Goal: Task Accomplishment & Management: Use online tool/utility

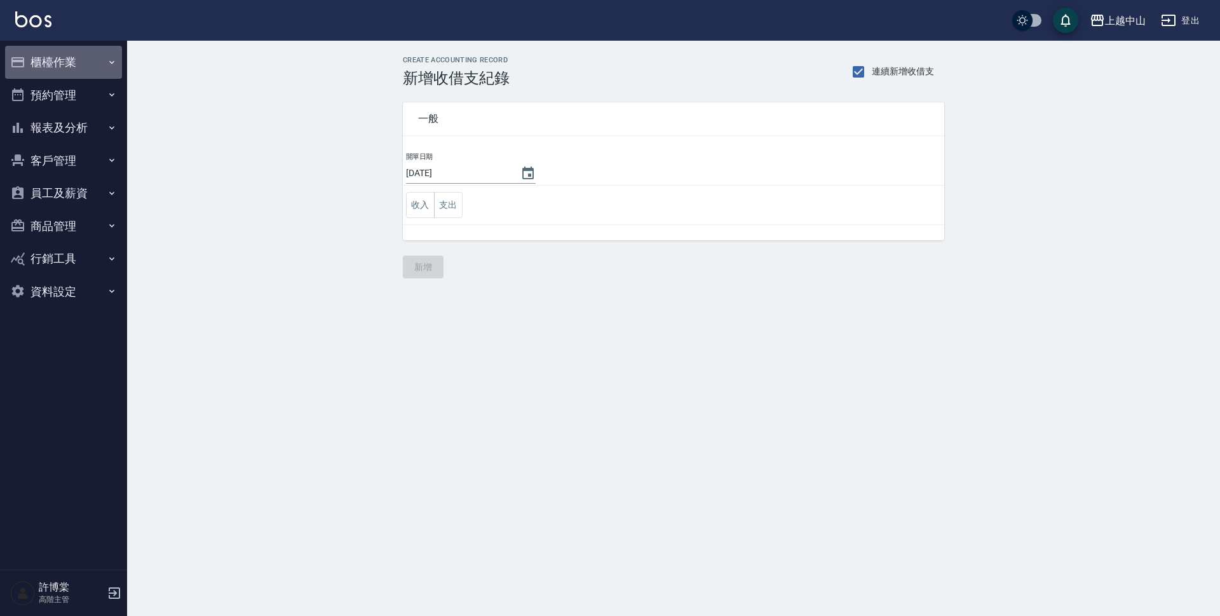
click at [71, 73] on button "櫃檯作業" at bounding box center [63, 62] width 117 height 33
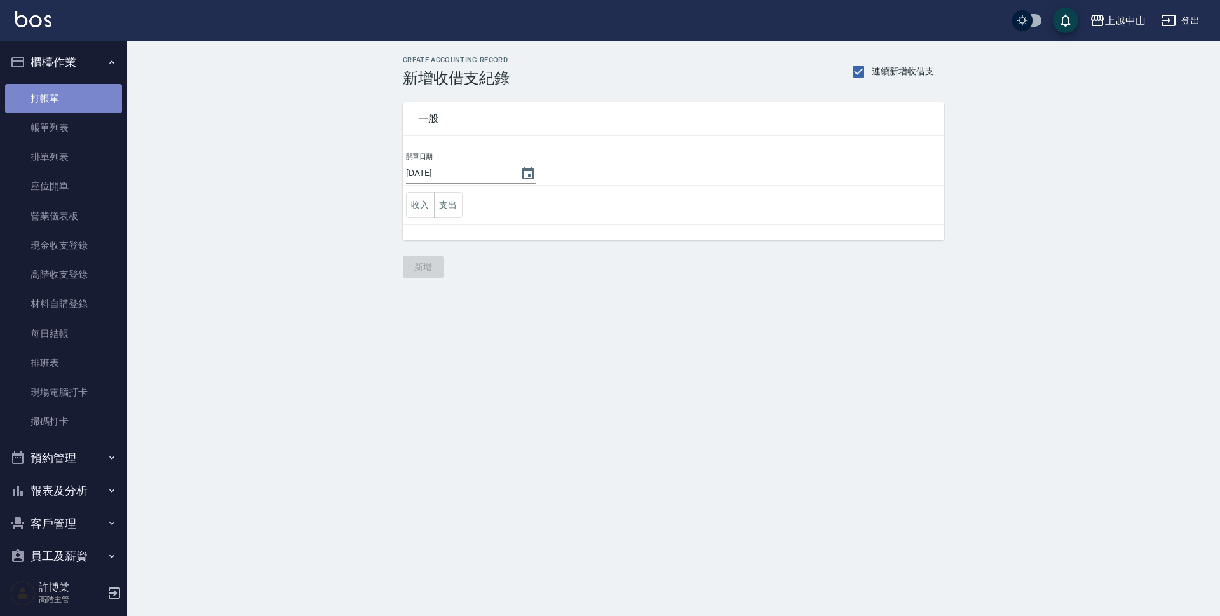
click at [64, 89] on link "打帳單" at bounding box center [63, 98] width 117 height 29
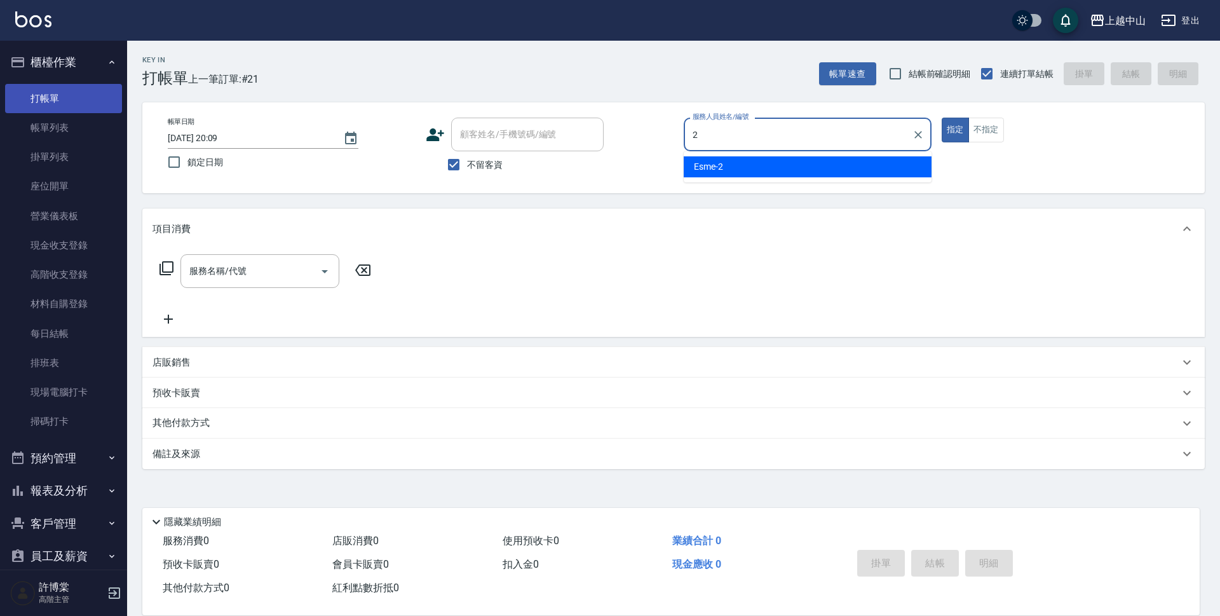
type input "Esme-2"
type button "true"
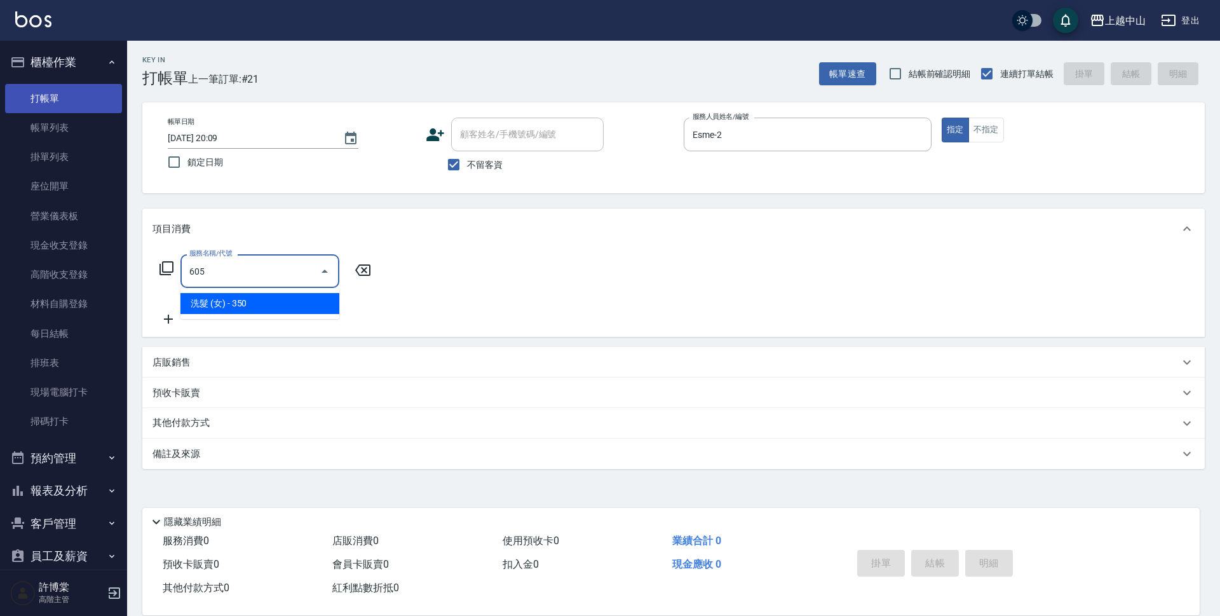
type input "洗髮 (女)(605)"
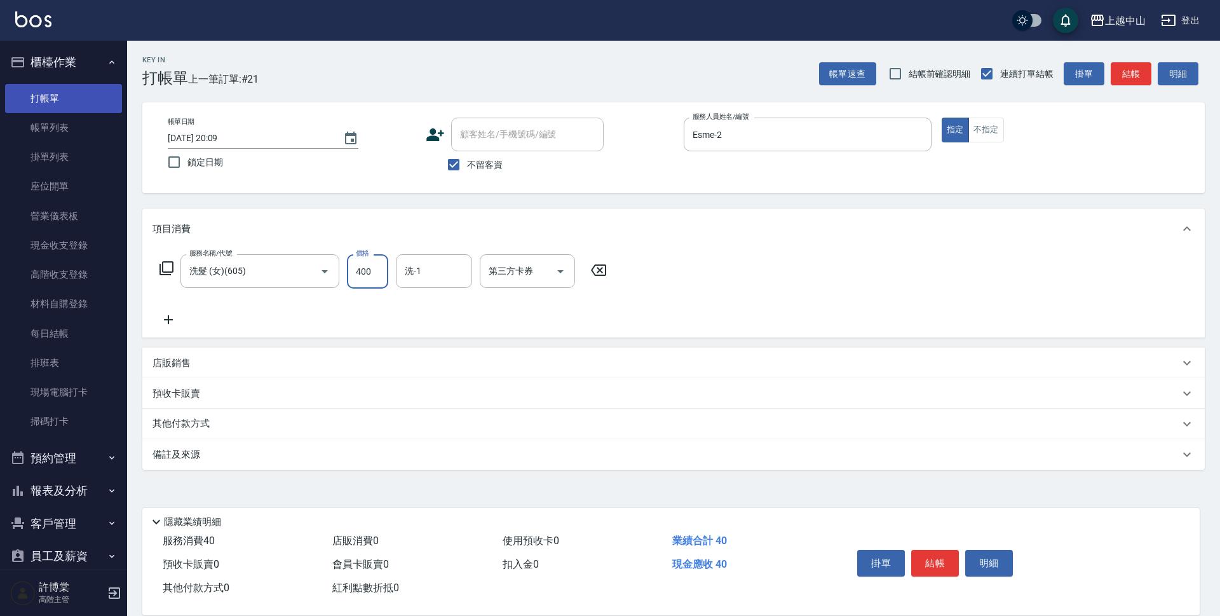
type input "400"
drag, startPoint x: 449, startPoint y: 166, endPoint x: 453, endPoint y: 161, distance: 6.8
click at [447, 166] on input "不留客資" at bounding box center [453, 164] width 27 height 27
checkbox input "false"
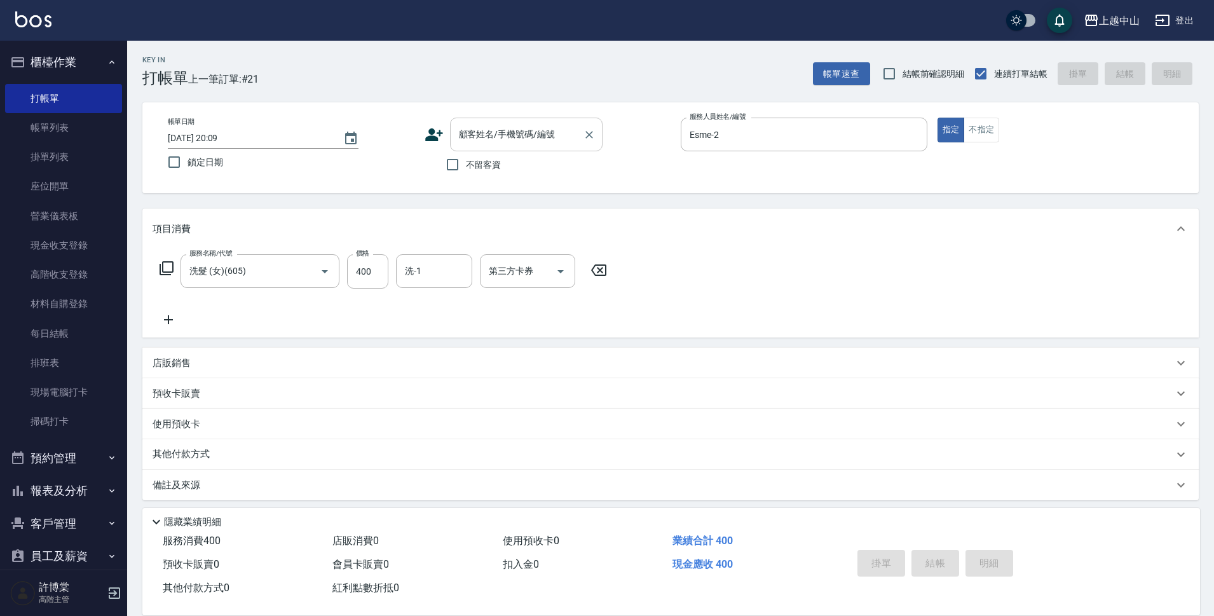
click at [478, 135] on div "顧客姓名/手機號碼/編號 顧客姓名/手機號碼/編號" at bounding box center [526, 135] width 153 height 34
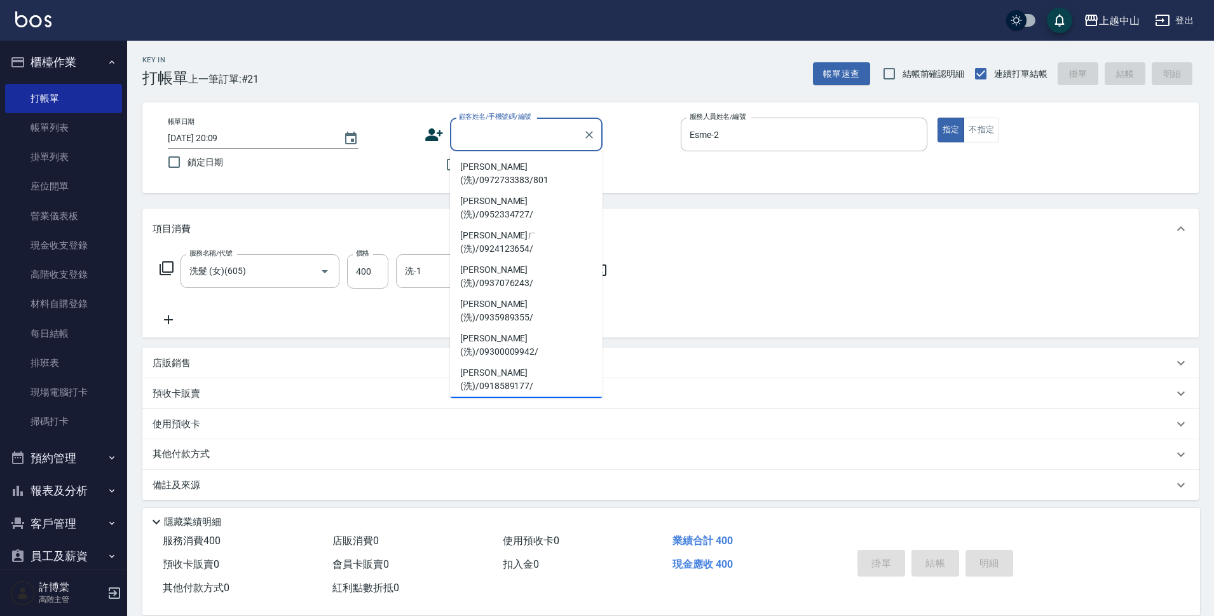
click at [518, 397] on li "蔡慧雯(洗)/0986762360/" at bounding box center [526, 414] width 153 height 34
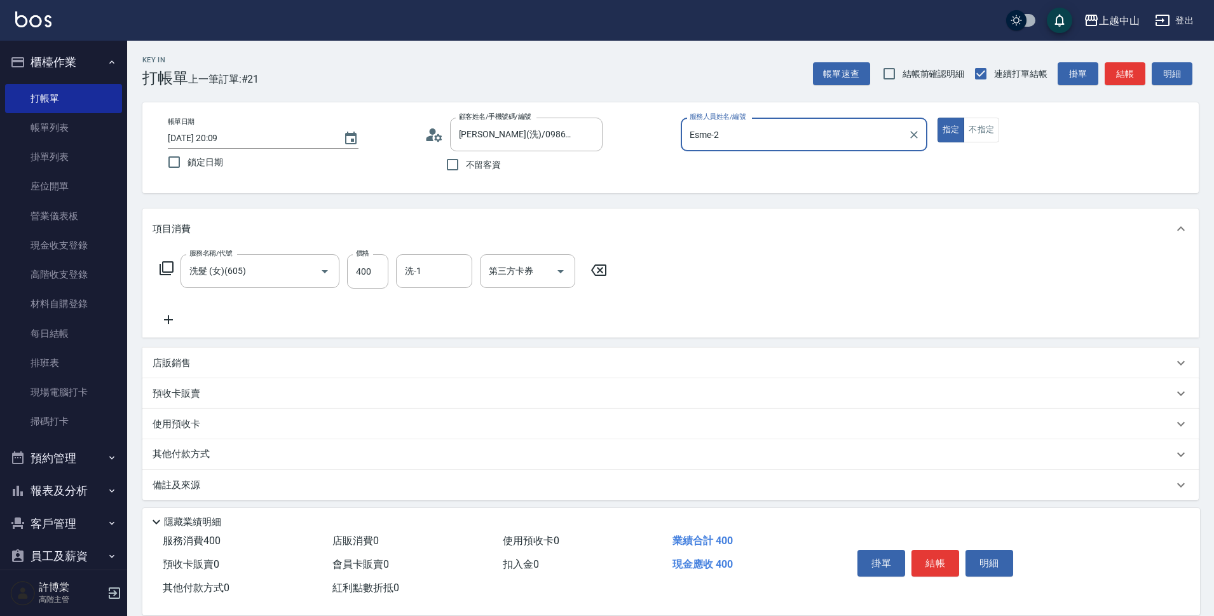
type input "蔡慧雯(洗)/0986762360/"
click at [196, 451] on p "其他付款方式 入金可用餘額: 7000" at bounding box center [218, 454] width 130 height 14
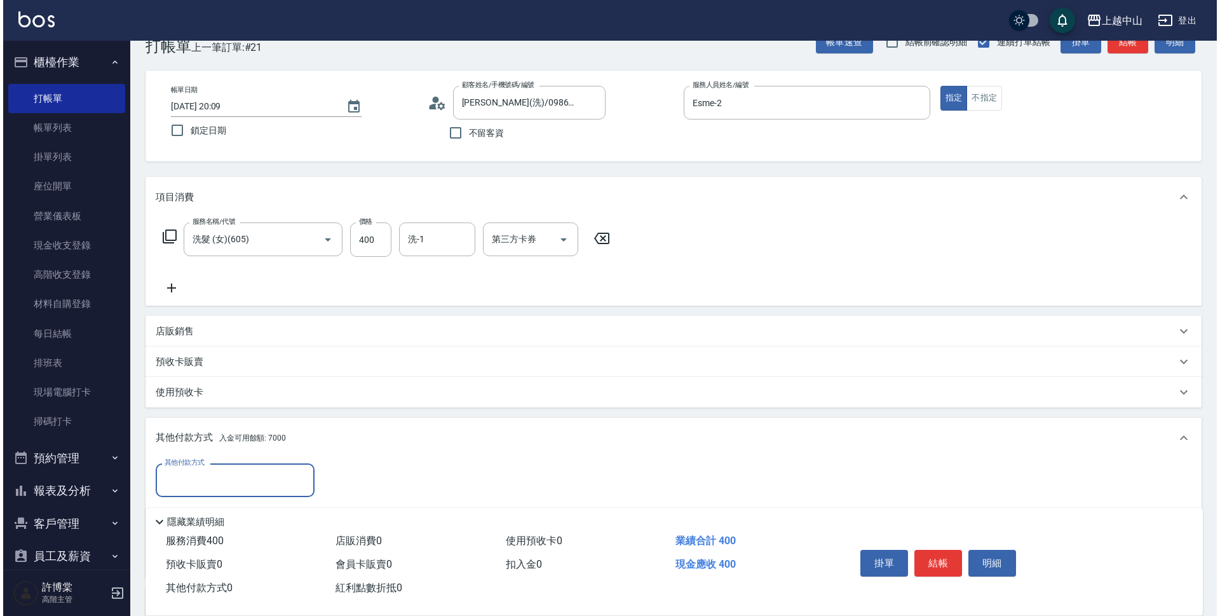
scroll to position [156, 0]
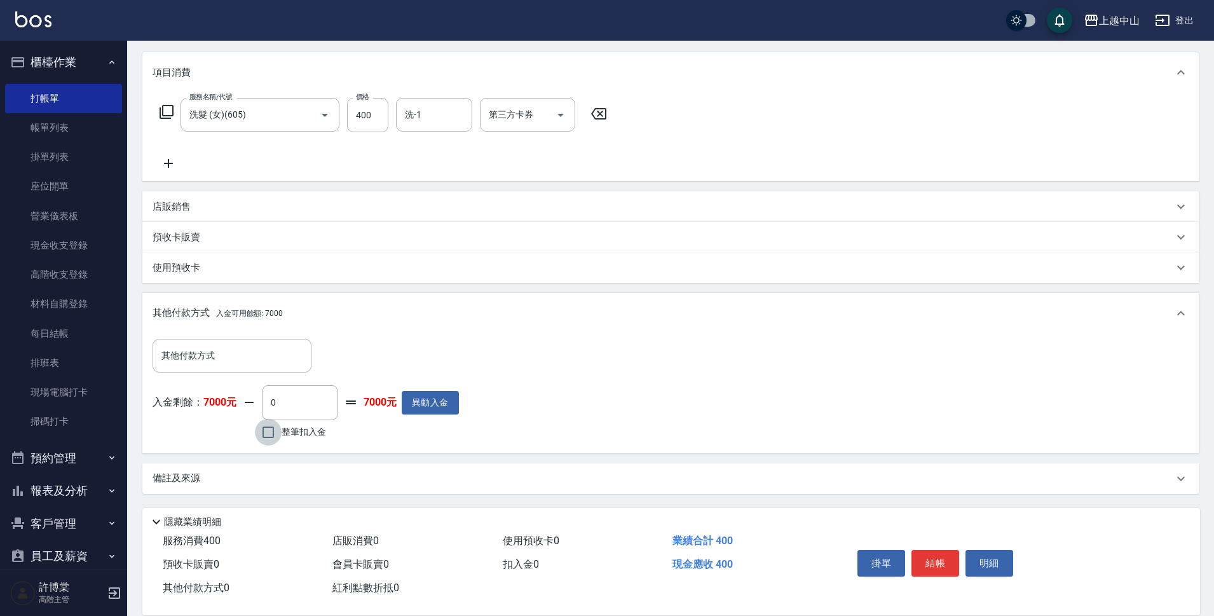
drag, startPoint x: 266, startPoint y: 433, endPoint x: 301, endPoint y: 432, distance: 35.6
click at [264, 433] on input "整筆扣入金" at bounding box center [268, 432] width 27 height 27
checkbox input "true"
type input "400"
click at [983, 554] on button "明細" at bounding box center [989, 563] width 48 height 27
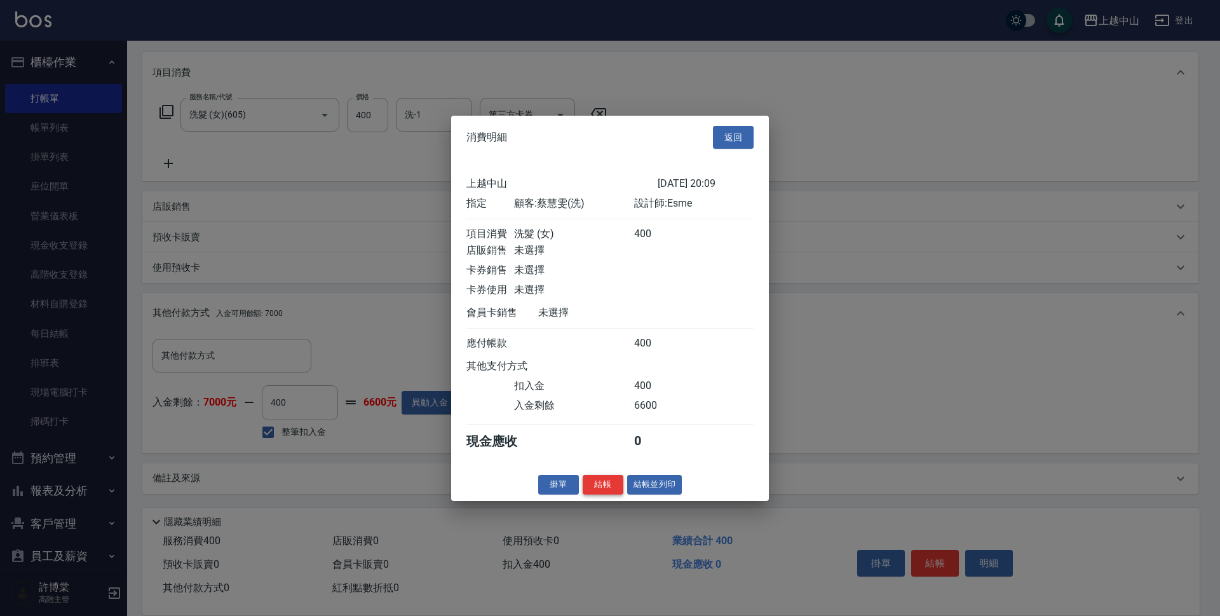
click at [605, 494] on button "結帳" at bounding box center [603, 485] width 41 height 20
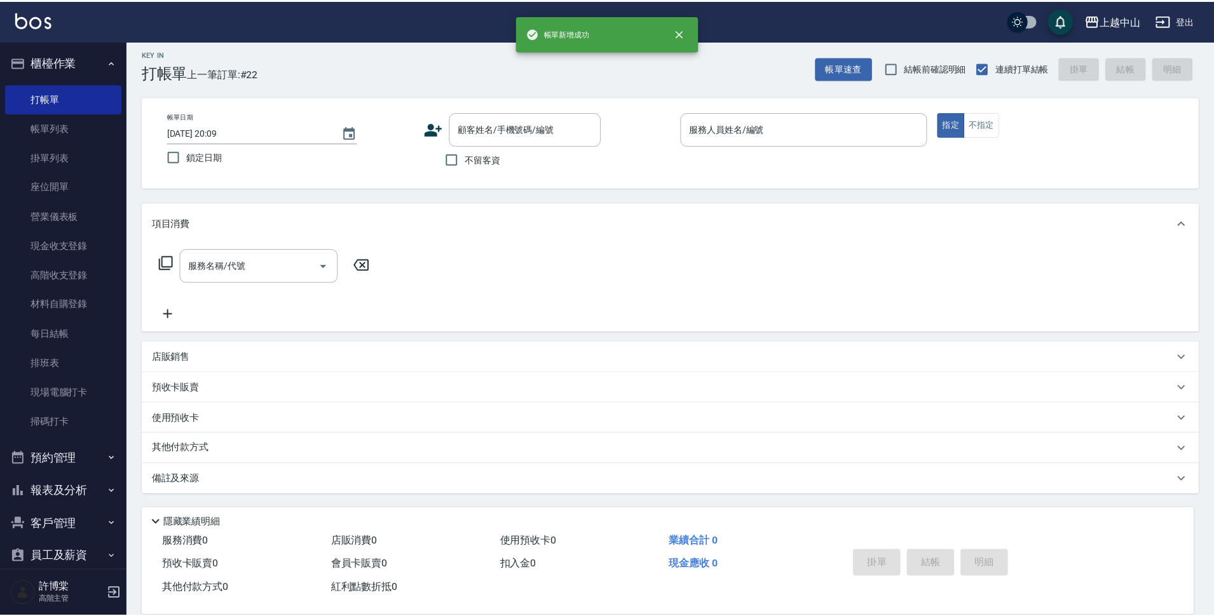
scroll to position [0, 0]
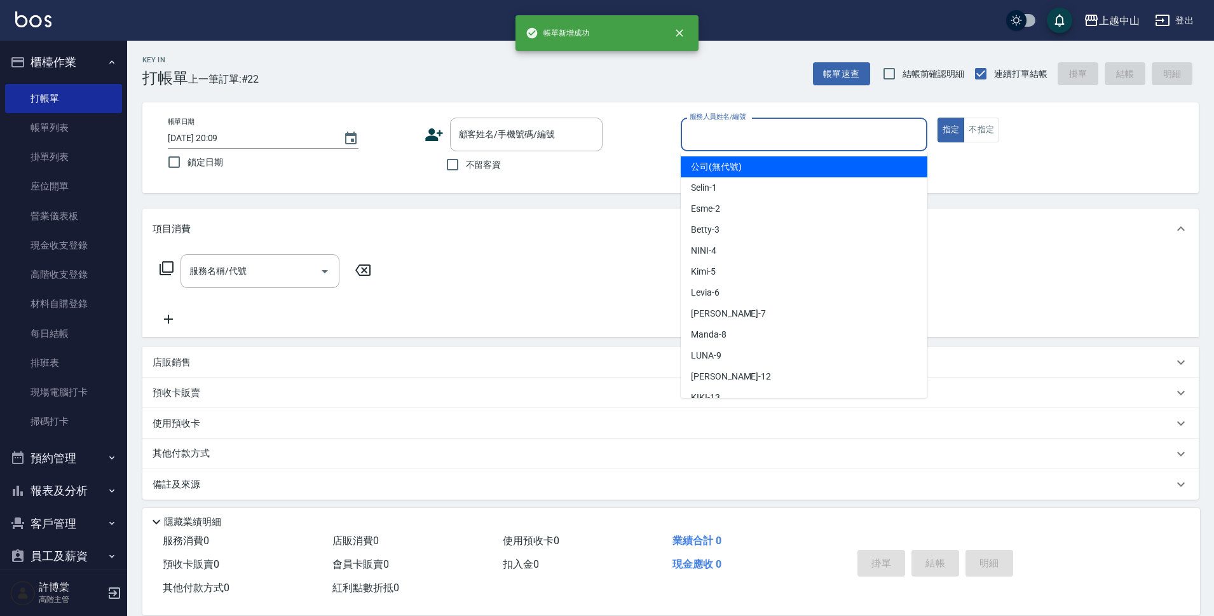
click at [742, 142] on input "服務人員姓名/編號" at bounding box center [803, 134] width 235 height 22
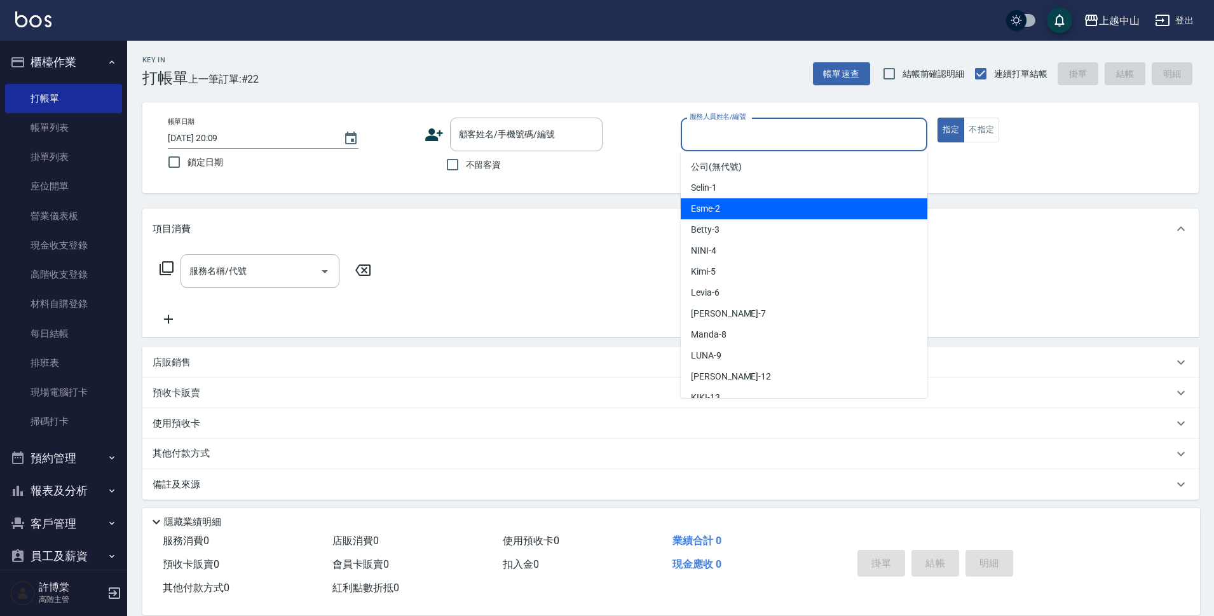
click at [717, 209] on span "Esme -2" at bounding box center [705, 208] width 29 height 13
type input "Esme-2"
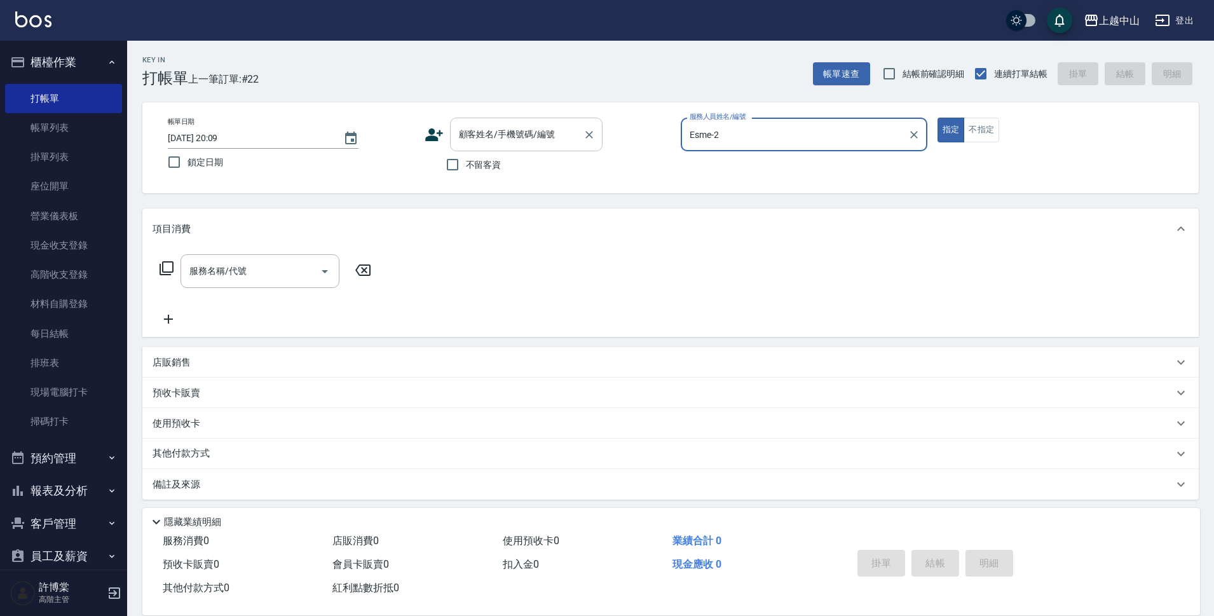
click at [549, 147] on div "顧客姓名/手機號碼/編號" at bounding box center [526, 135] width 153 height 34
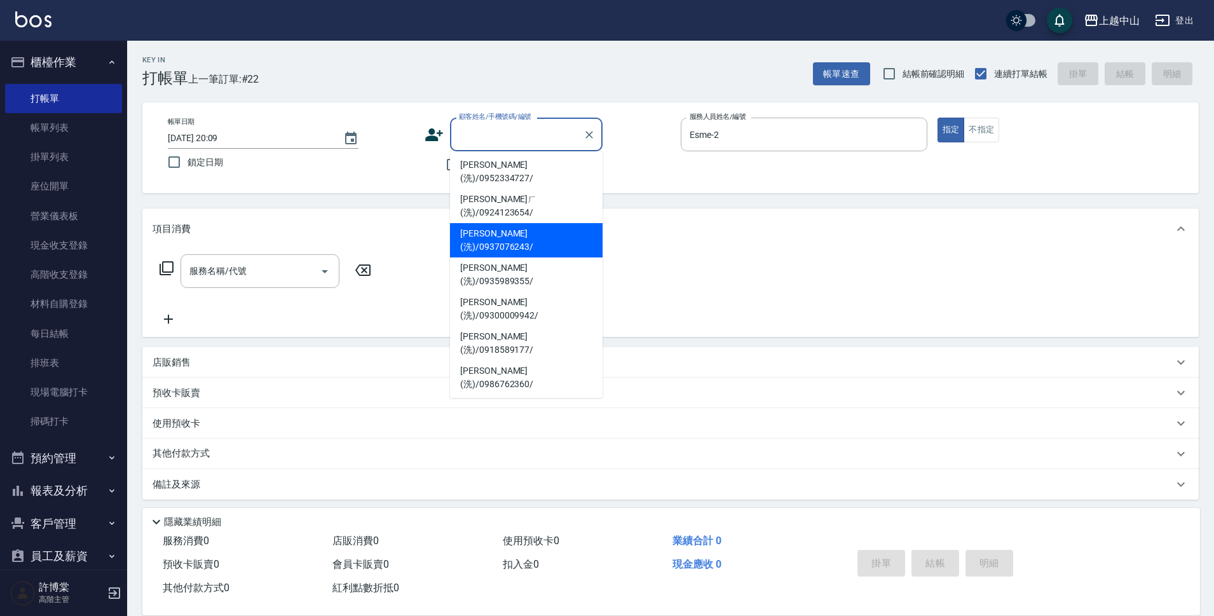
scroll to position [48, 0]
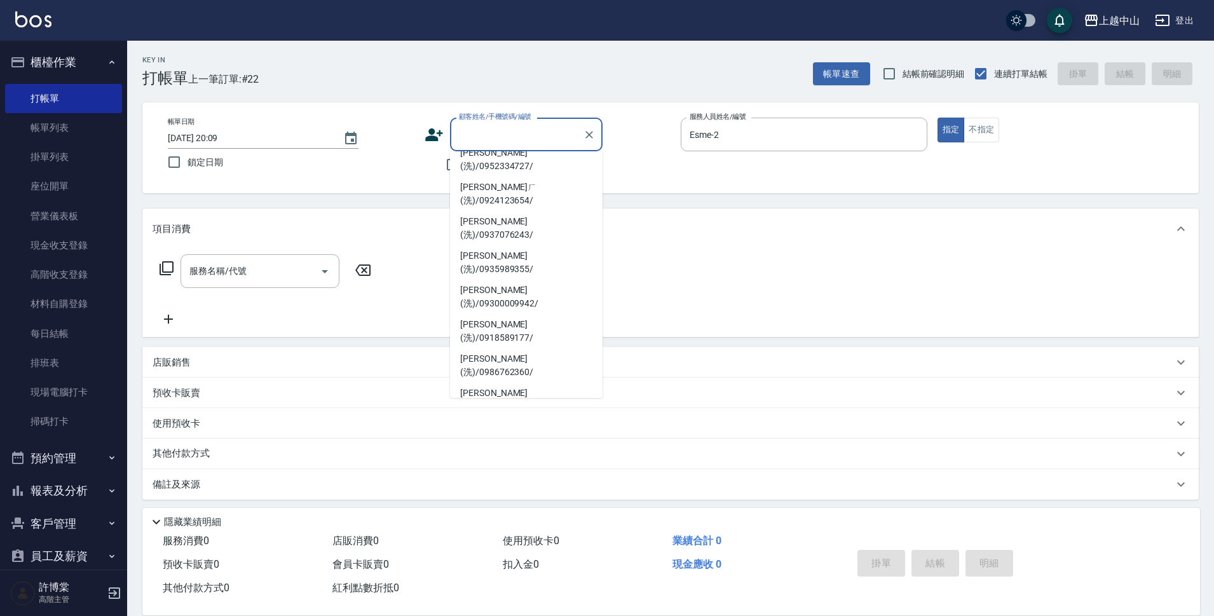
click at [561, 486] on li "施昀沄(洗)/0909250308/" at bounding box center [526, 503] width 153 height 34
type input "施昀沄(洗)/0909250308/"
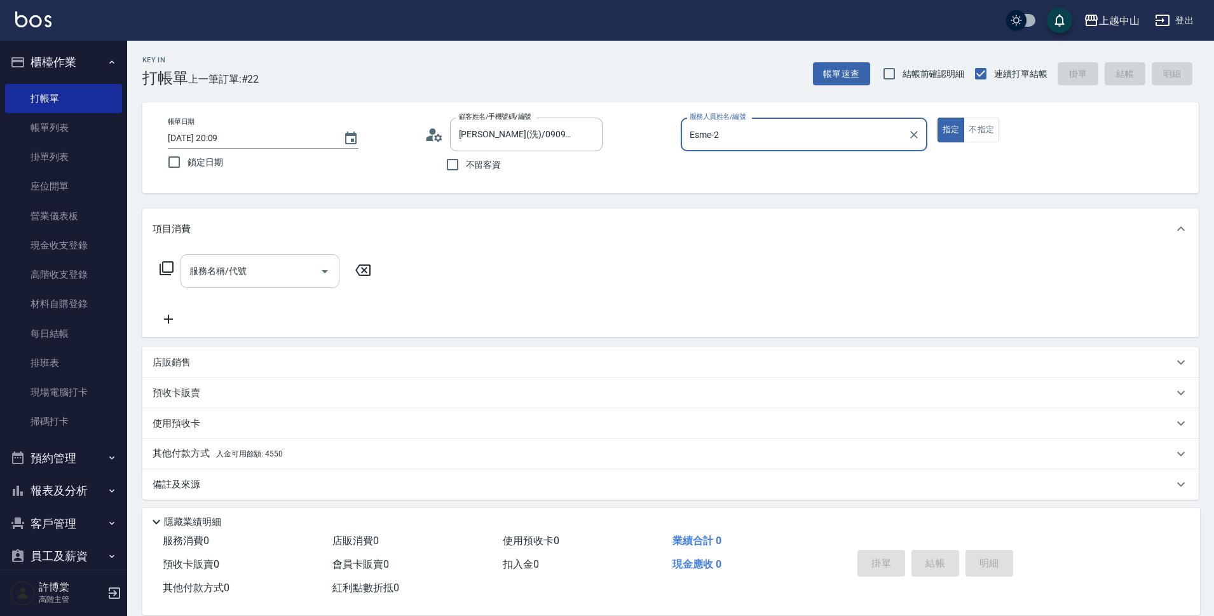
click at [245, 276] on input "服務名稱/代號" at bounding box center [250, 271] width 128 height 22
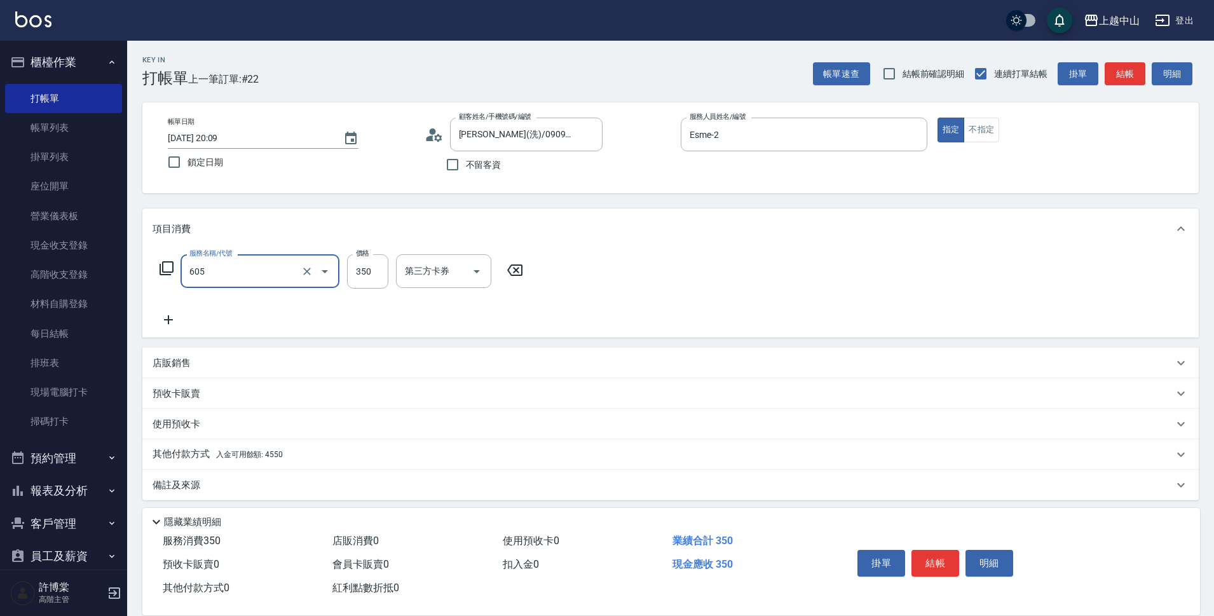
type input "洗髮 (女)(605)"
click at [365, 305] on div "服務名稱/代號 洗髮 (女)(605) 服務名稱/代號 價格 350 價格 洗-1 洗-1 第三方卡券 第三方卡券" at bounding box center [384, 290] width 462 height 73
click at [278, 455] on span "入金可用餘額: 4550" at bounding box center [249, 454] width 67 height 9
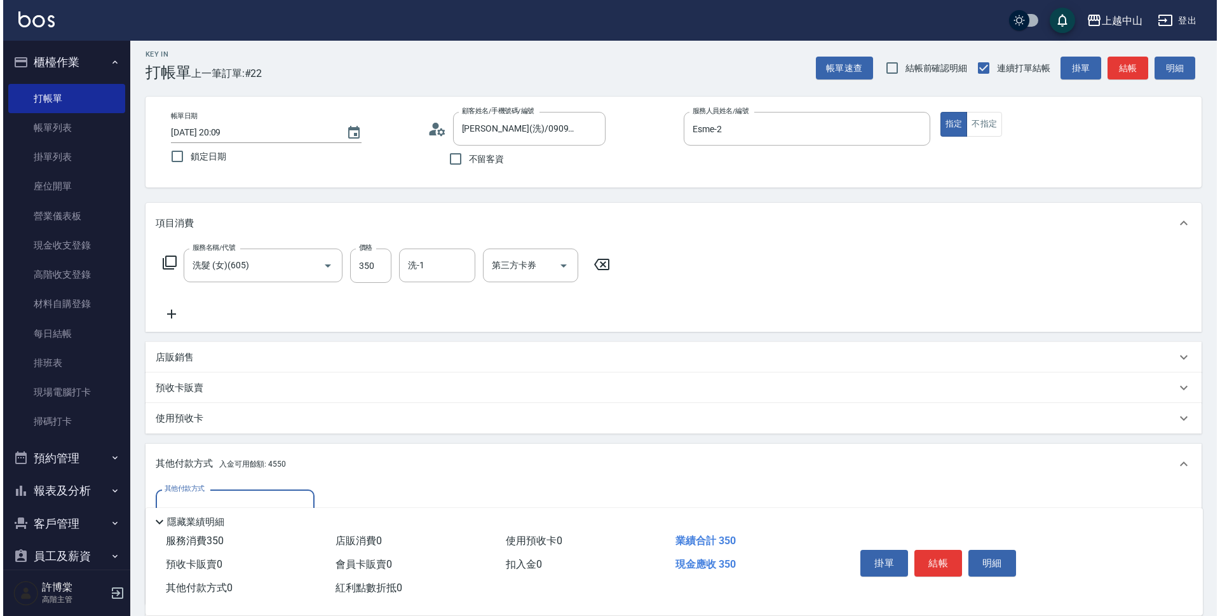
scroll to position [156, 0]
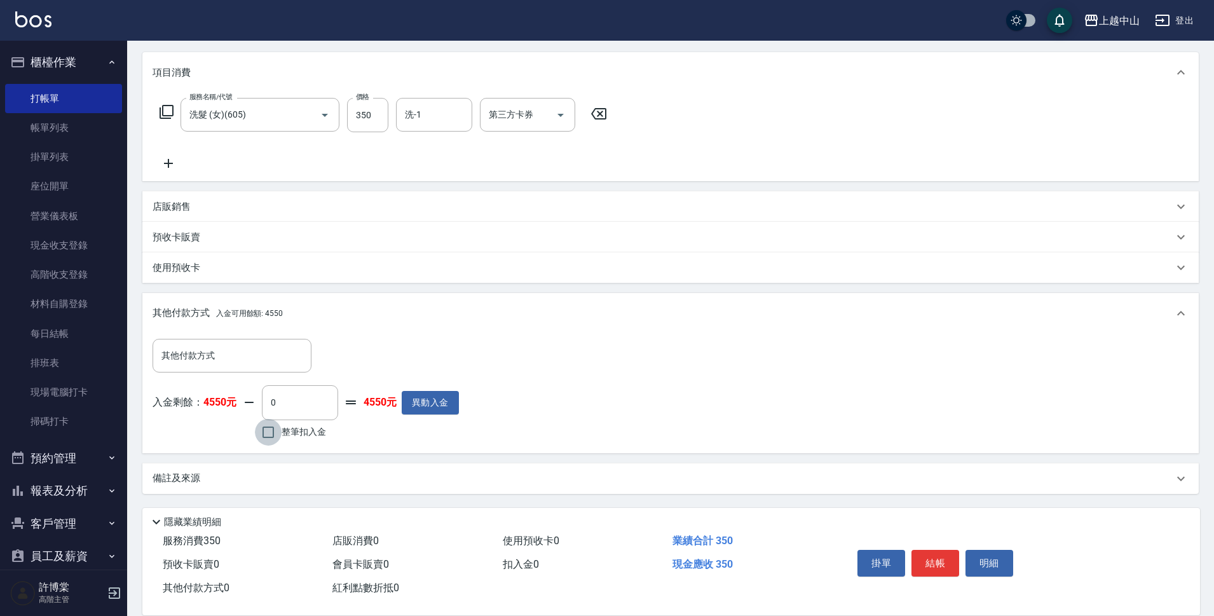
click at [266, 434] on input "整筆扣入金" at bounding box center [268, 432] width 27 height 27
checkbox input "true"
type input "350"
click at [974, 559] on button "明細" at bounding box center [989, 563] width 48 height 27
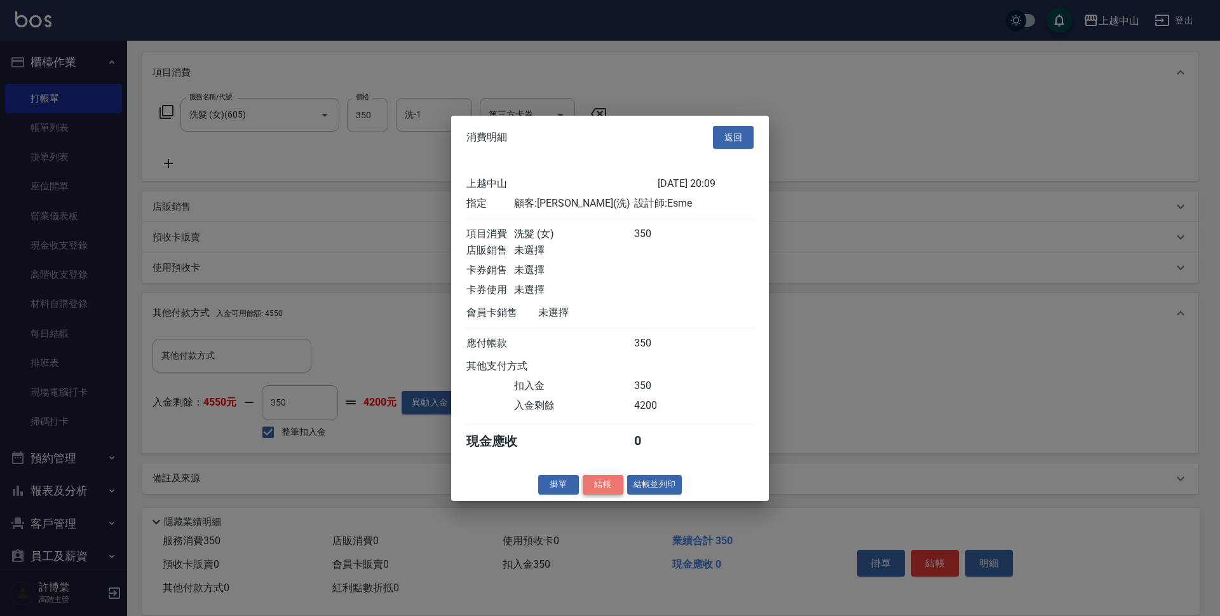
click at [612, 491] on button "結帳" at bounding box center [603, 485] width 41 height 20
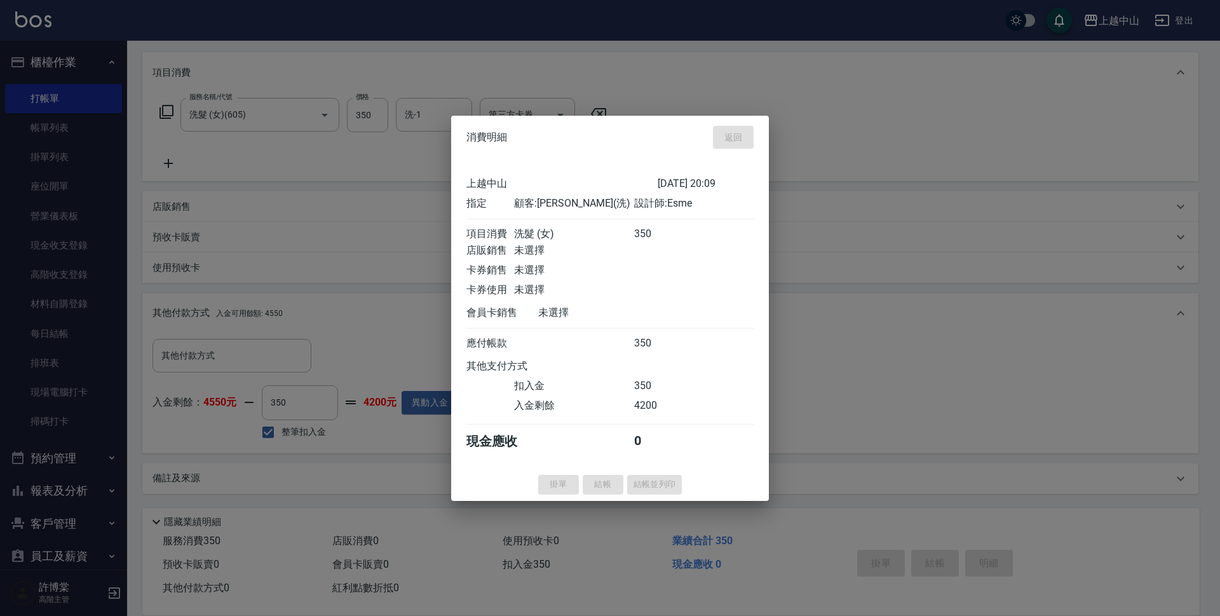
type input "2025/08/21 20:10"
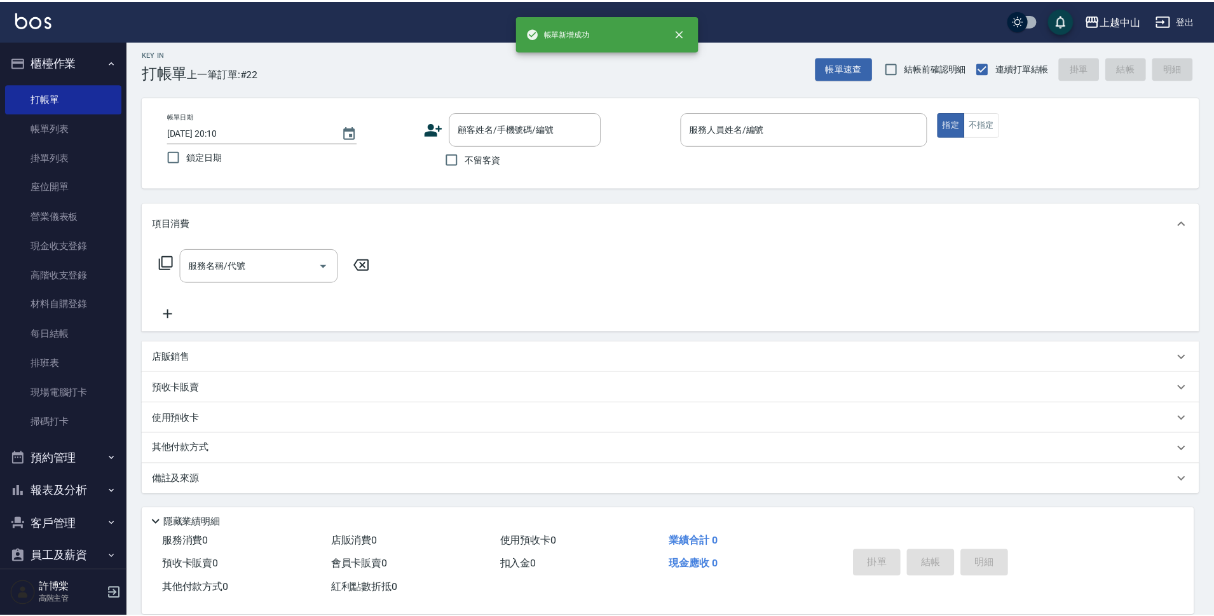
scroll to position [0, 0]
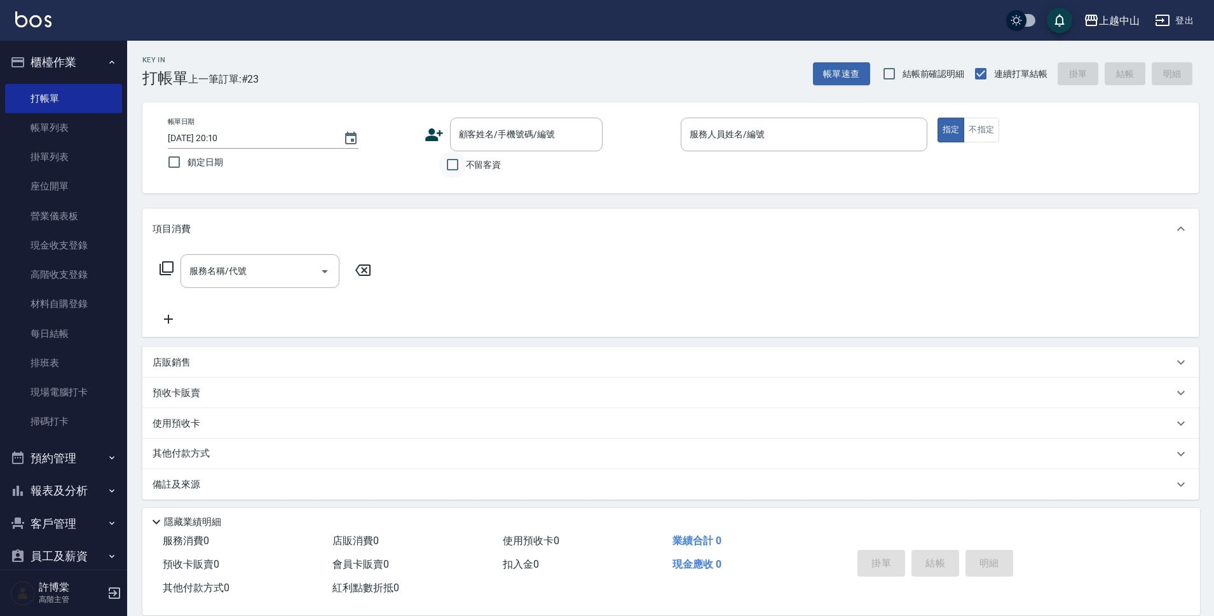
click at [451, 166] on input "不留客資" at bounding box center [452, 164] width 27 height 27
checkbox input "true"
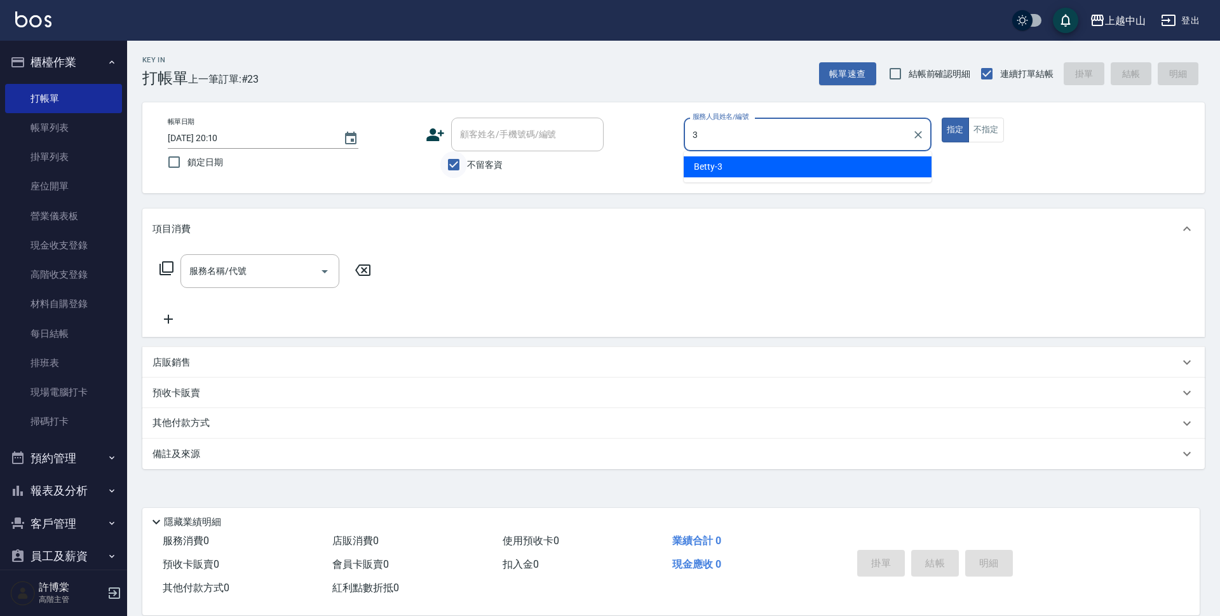
type input "Betty-3"
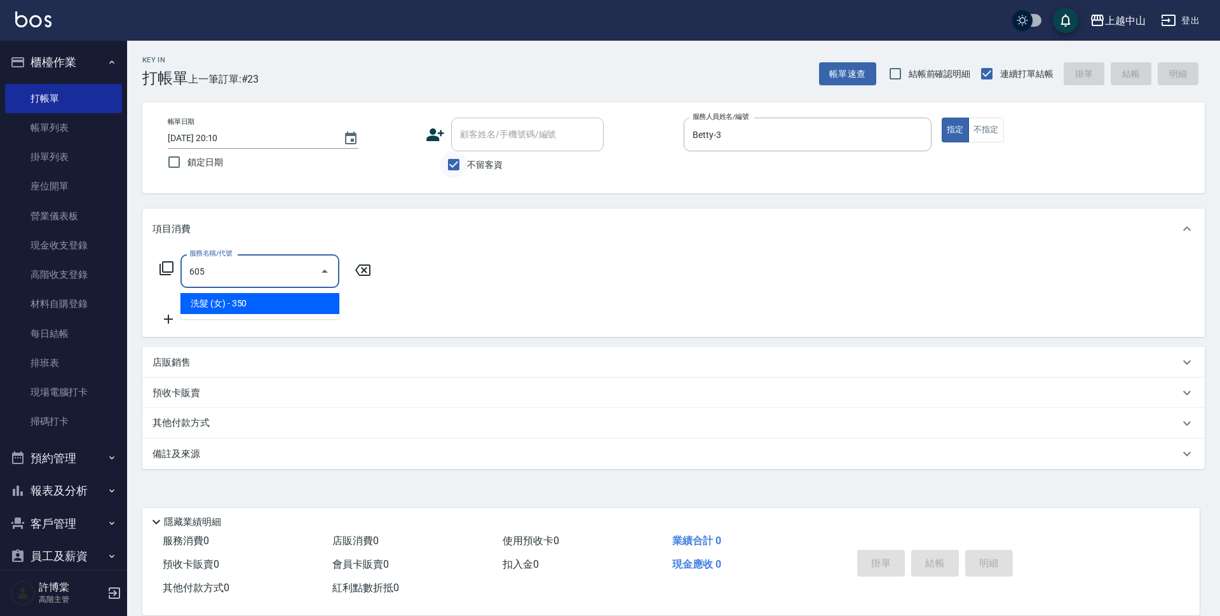
type input "洗髮 (女)(605)"
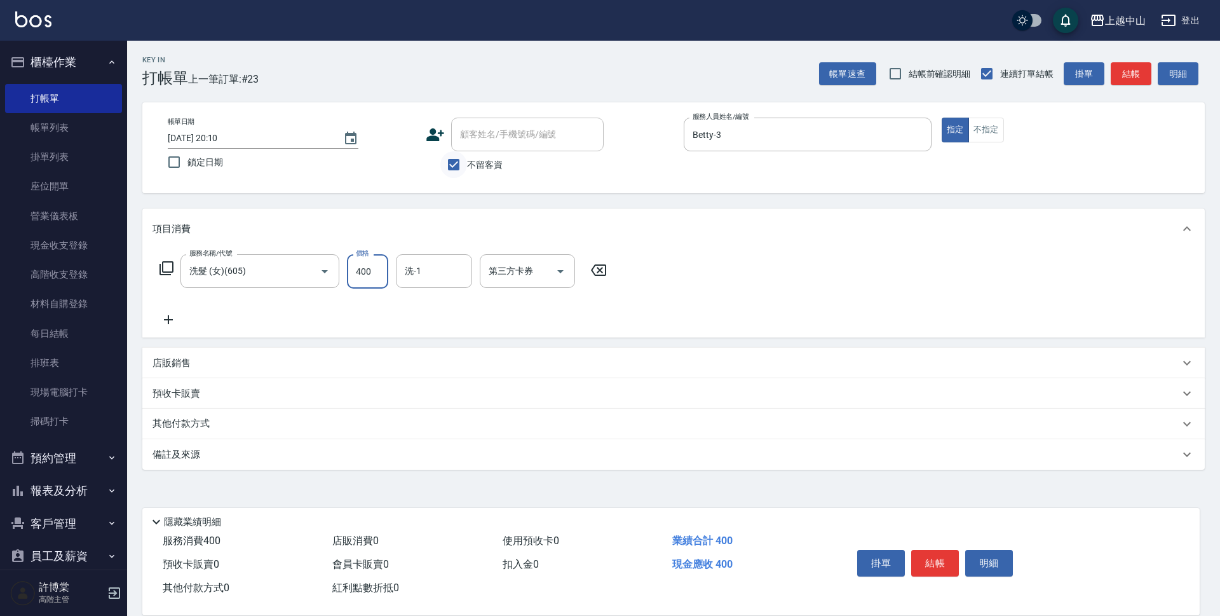
type input "400"
type input "鴨鴨-30"
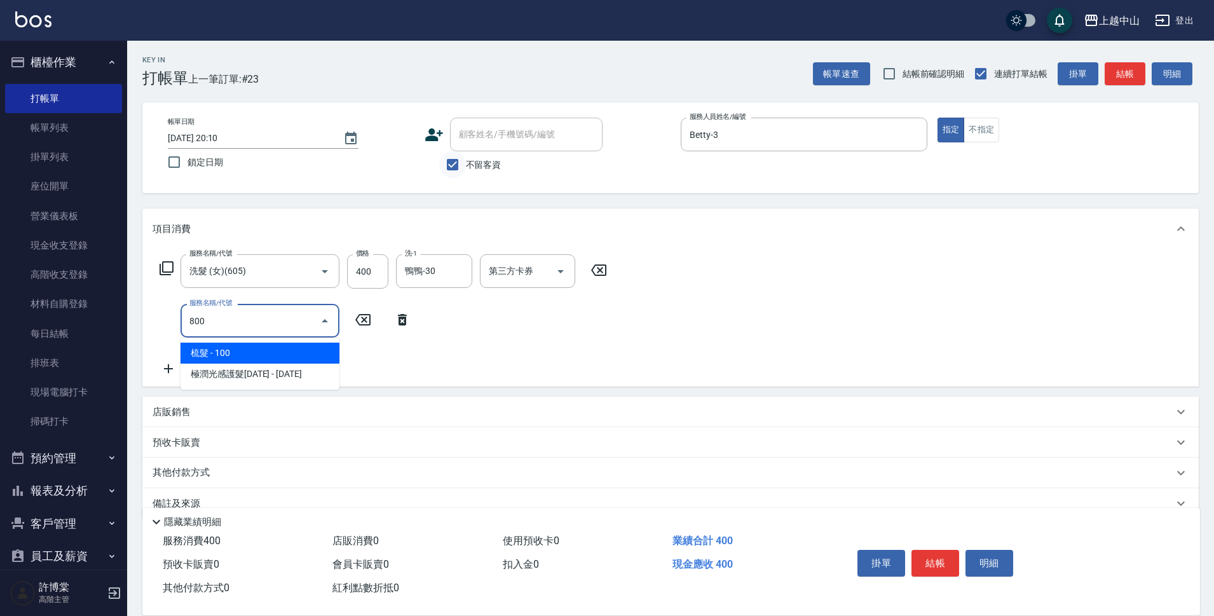
type input "梳髮(800)"
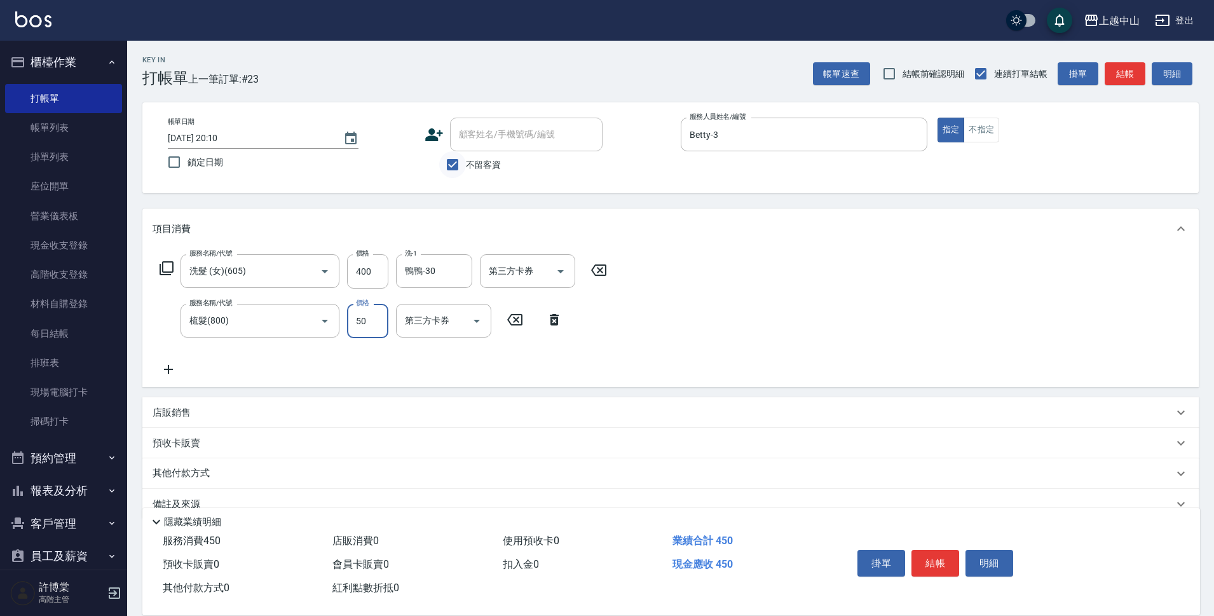
type input "50"
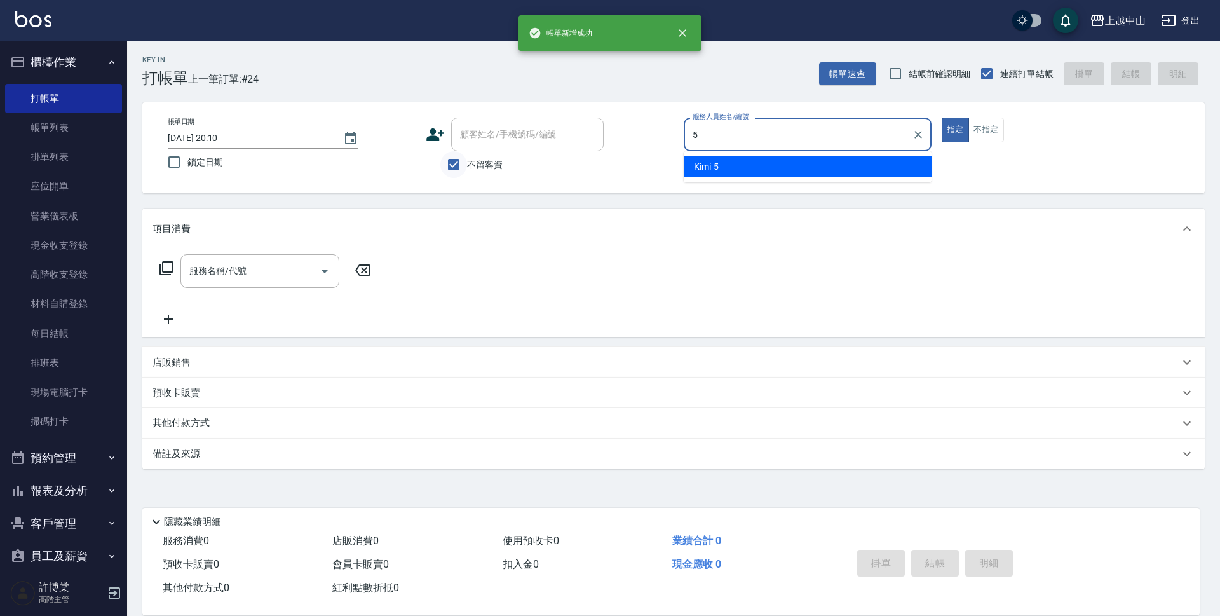
type input "Kimi-5"
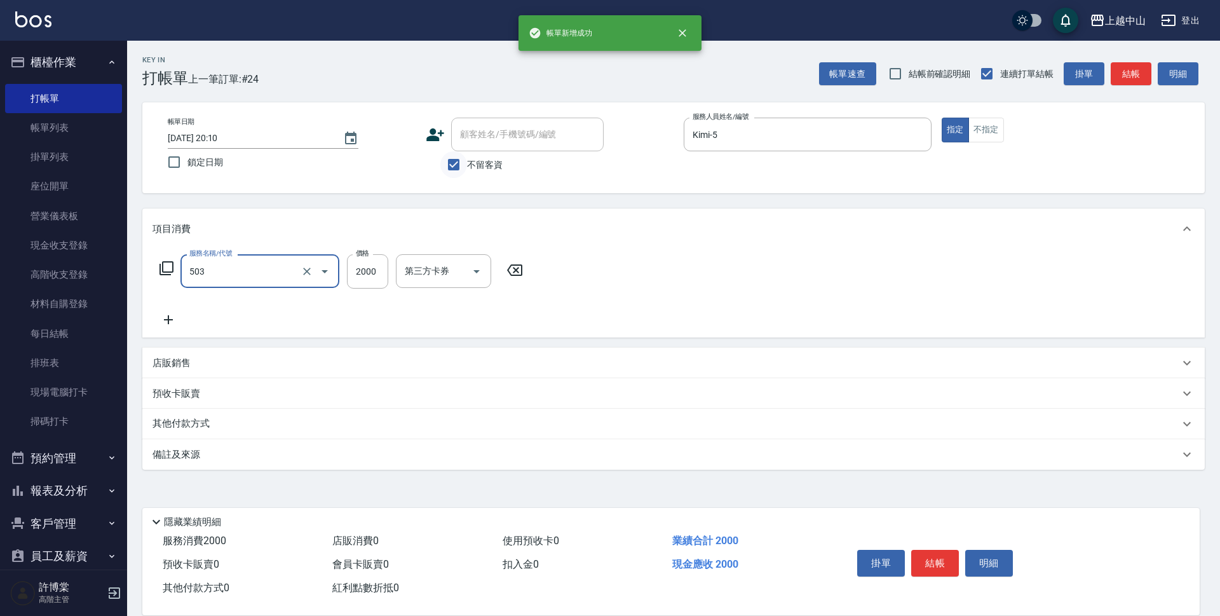
type input "染髮2000以下(503)"
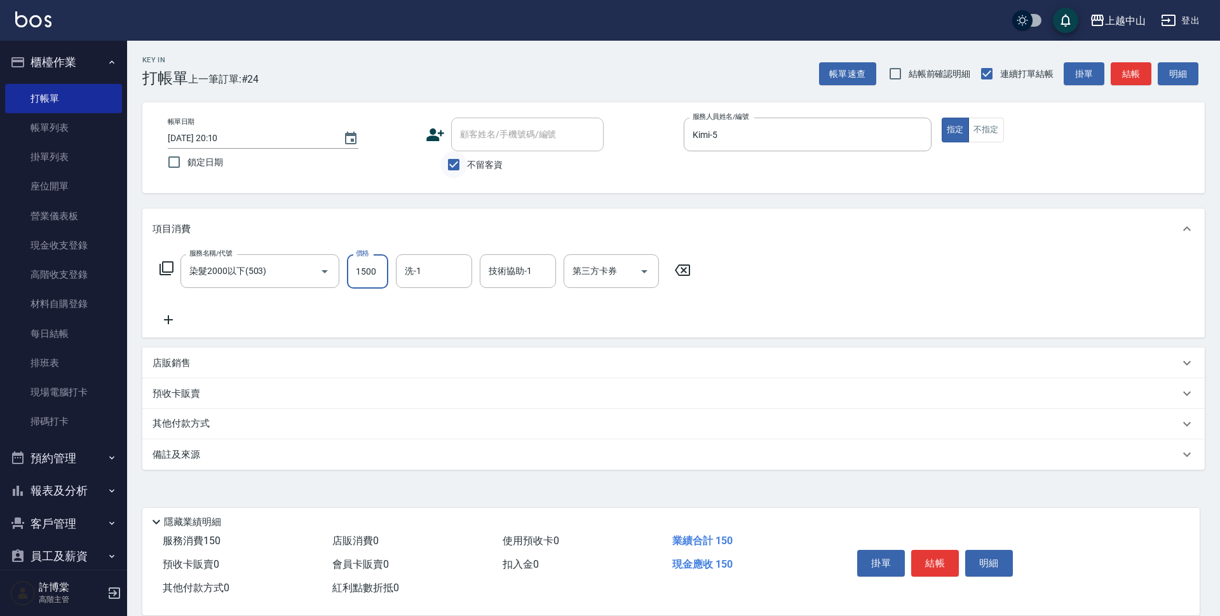
type input "1500"
type input "立妍-33"
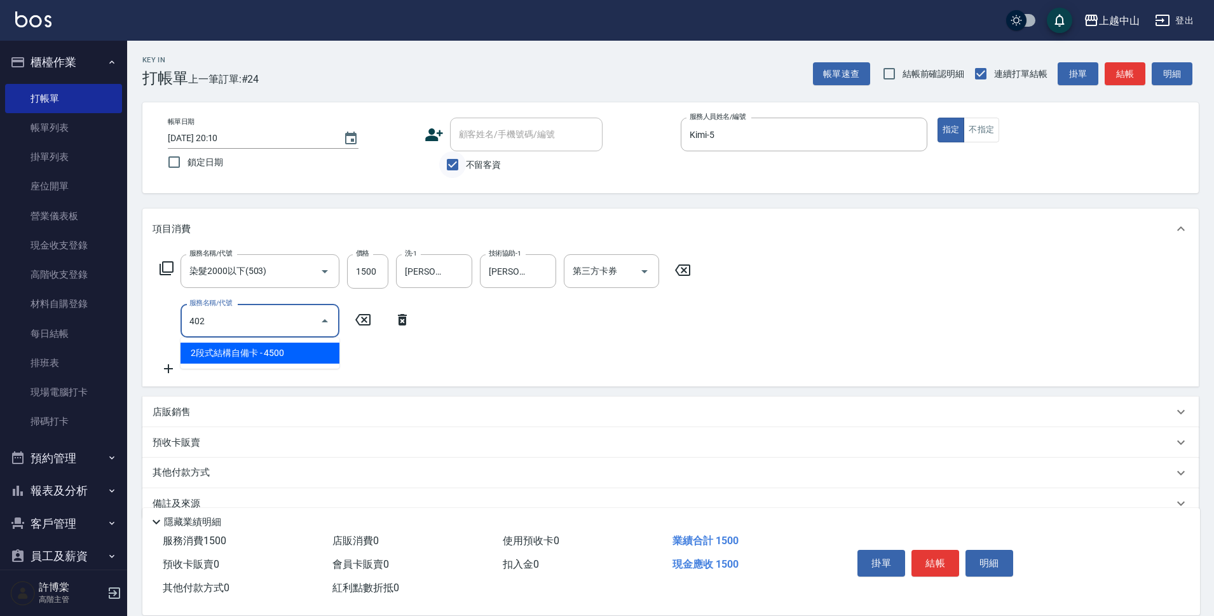
type input "2段式結構自備卡(402)"
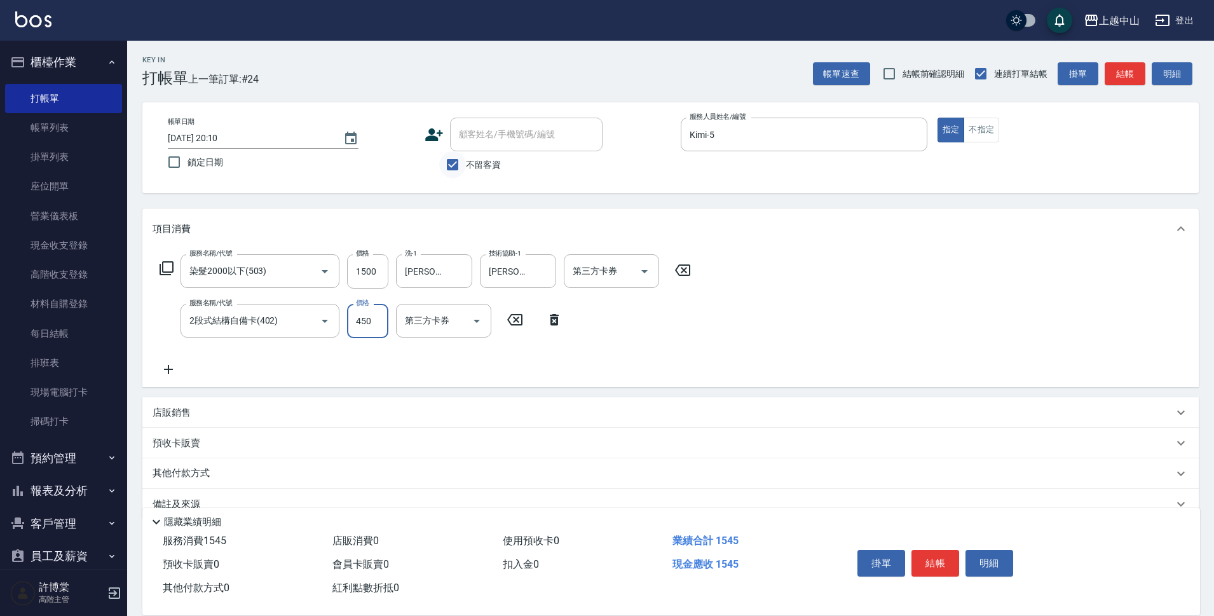
type input "4500"
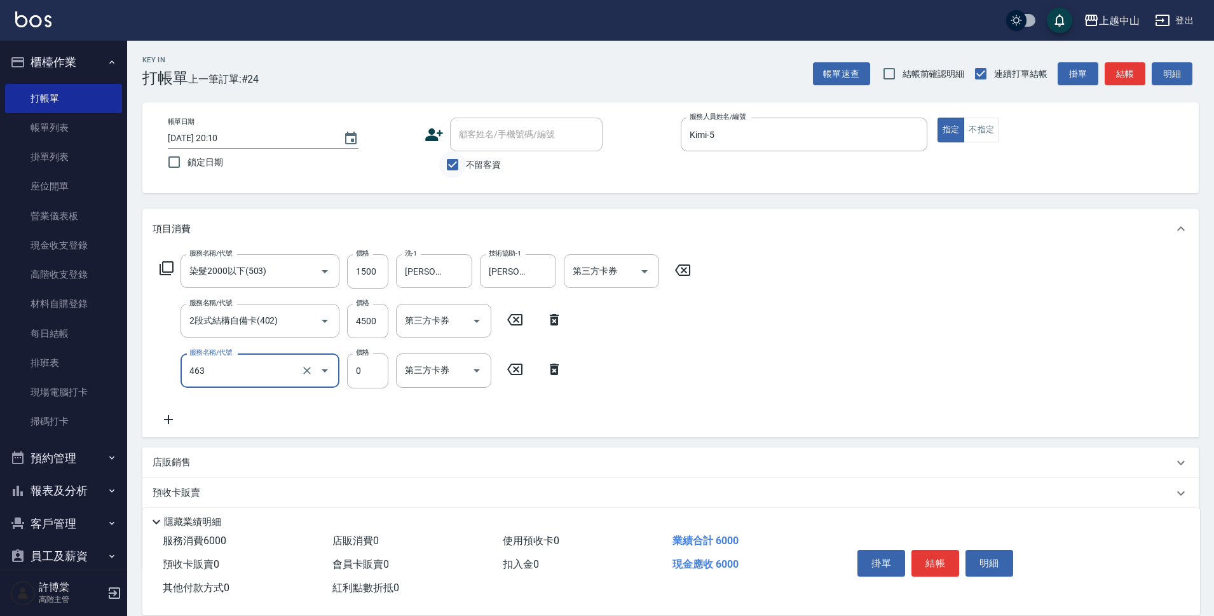
type input "護髮卡使用(463)"
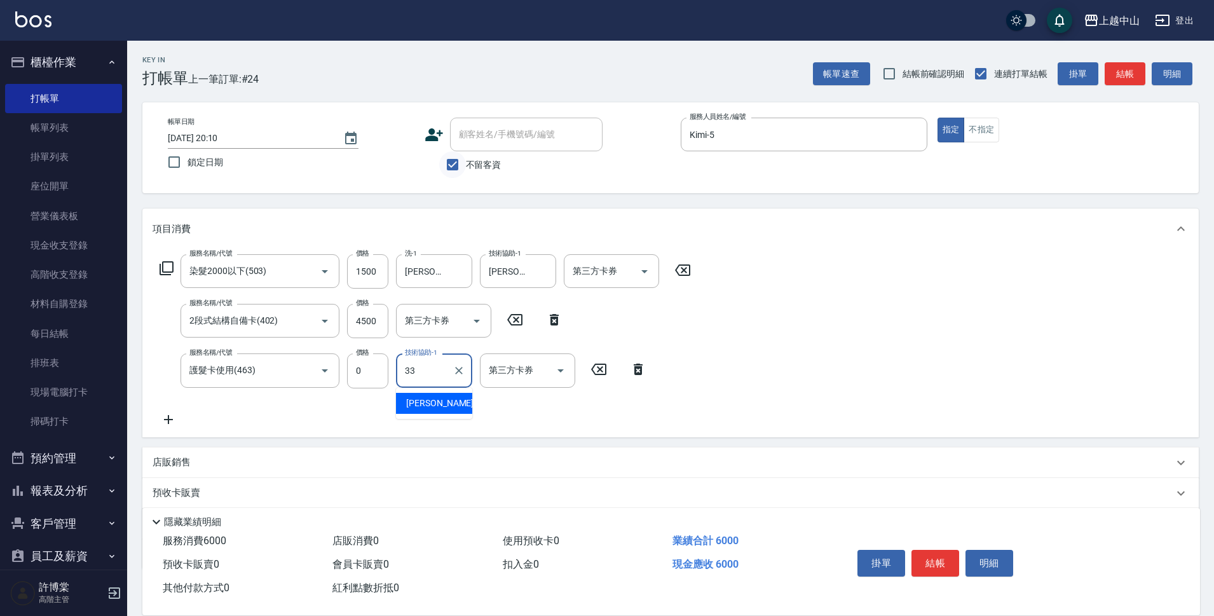
type input "立妍-33"
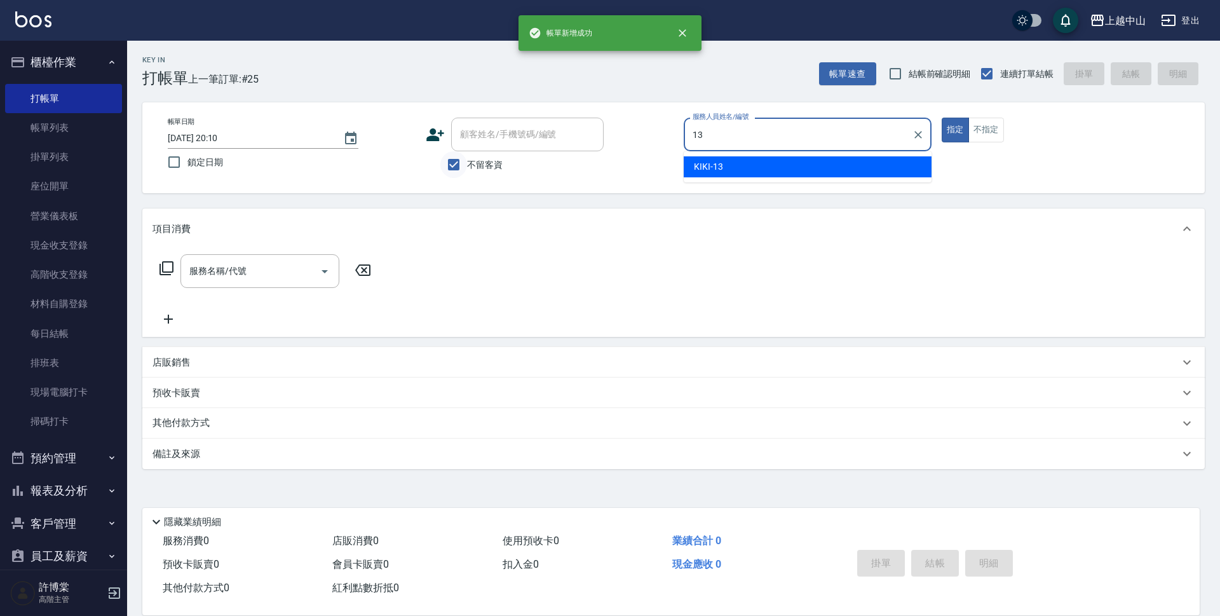
type input "KIKI-13"
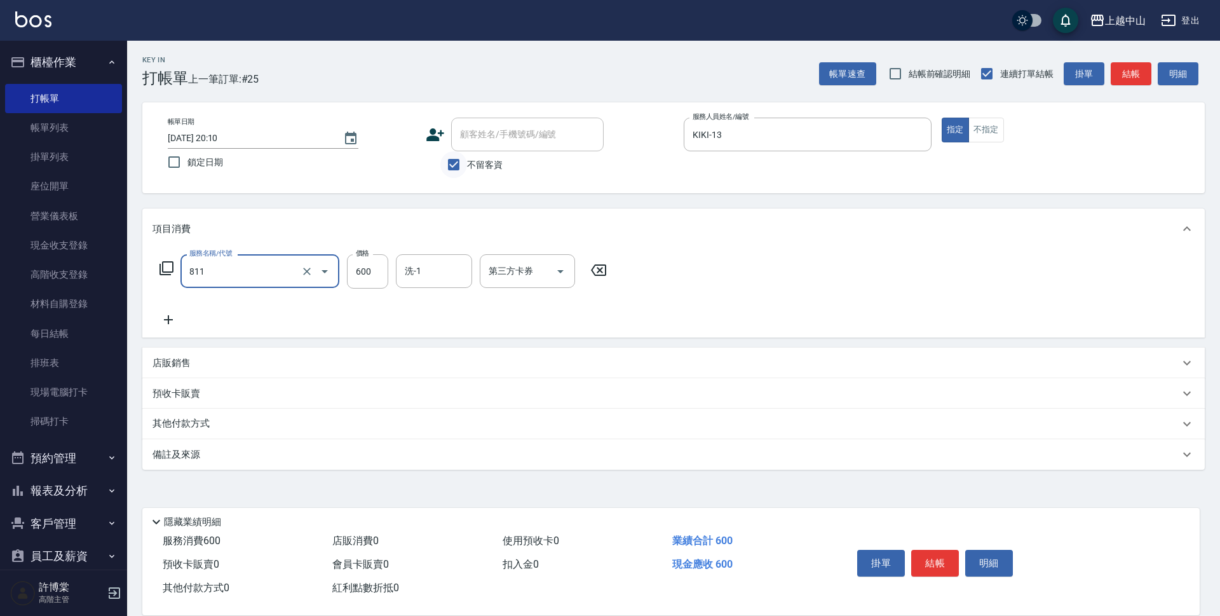
type input "洗+剪(811)"
type input "600"
type input "立妍-33"
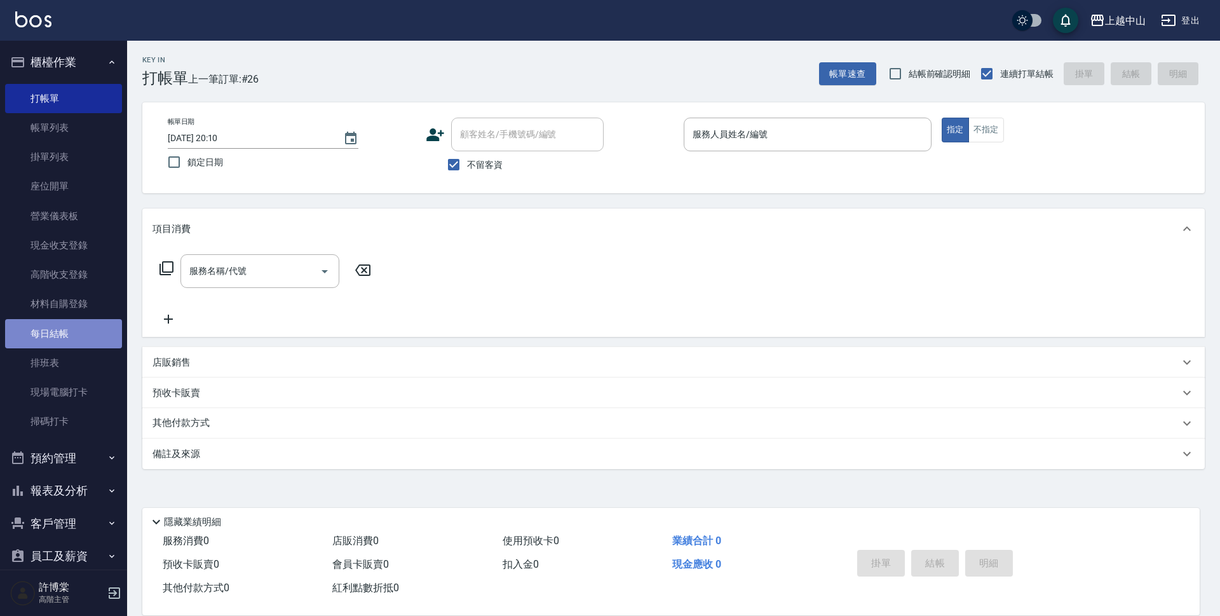
click at [104, 333] on link "每日結帳" at bounding box center [63, 333] width 117 height 29
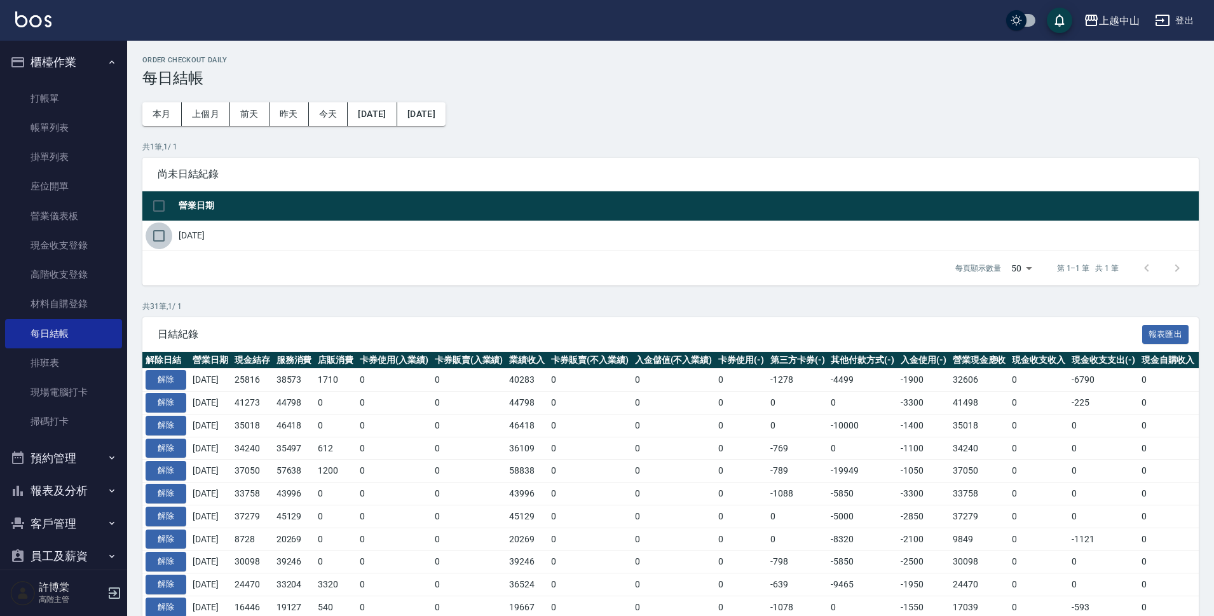
click at [168, 228] on input "checkbox" at bounding box center [159, 235] width 27 height 27
checkbox input "true"
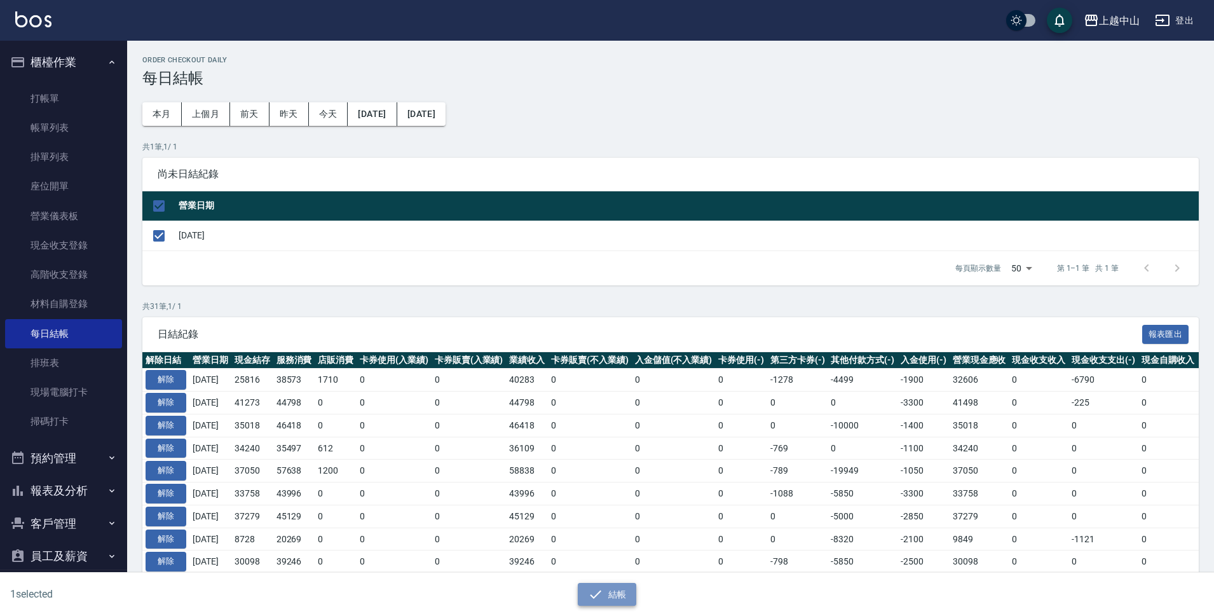
click at [613, 587] on button "結帳" at bounding box center [607, 595] width 59 height 24
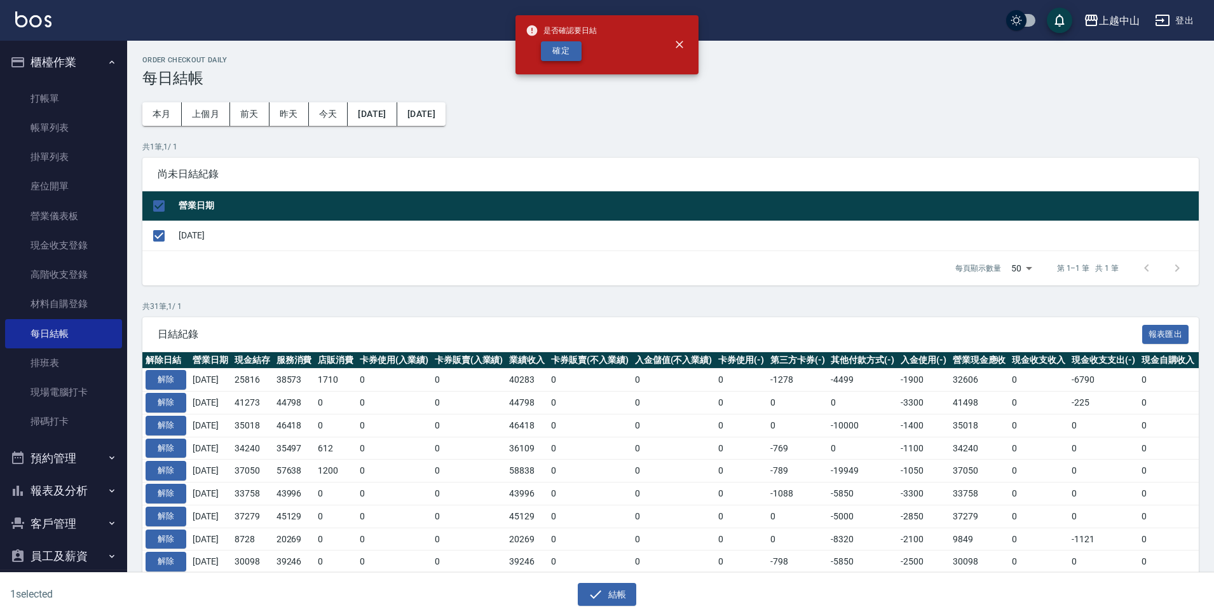
click at [566, 51] on button "確定" at bounding box center [561, 51] width 41 height 20
checkbox input "false"
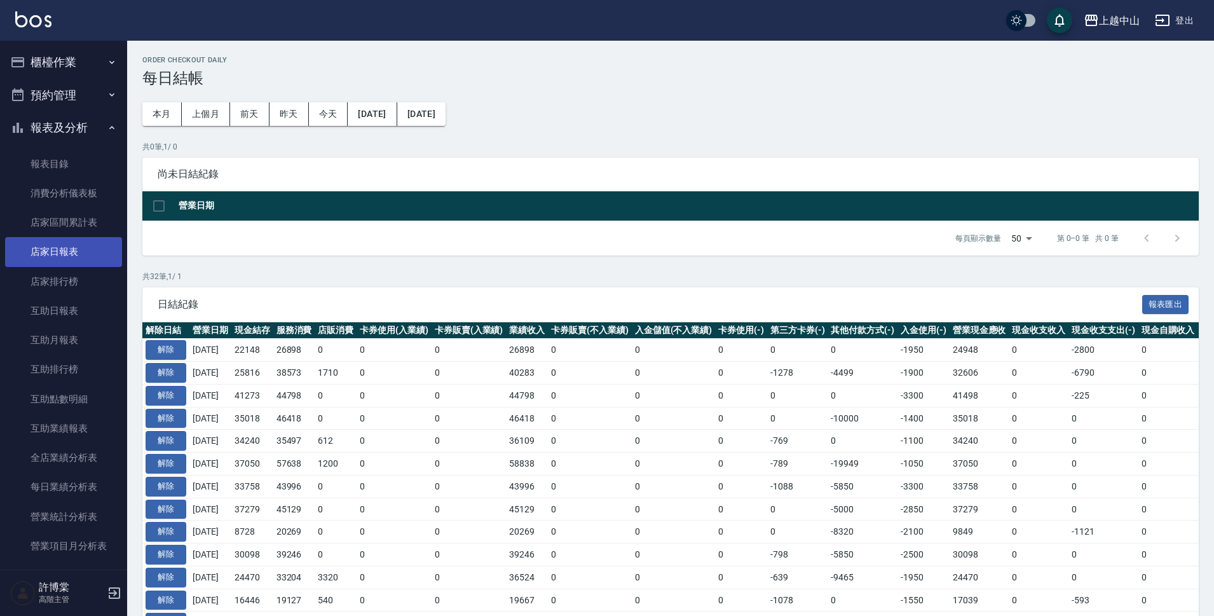
click at [59, 254] on link "店家日報表" at bounding box center [63, 251] width 117 height 29
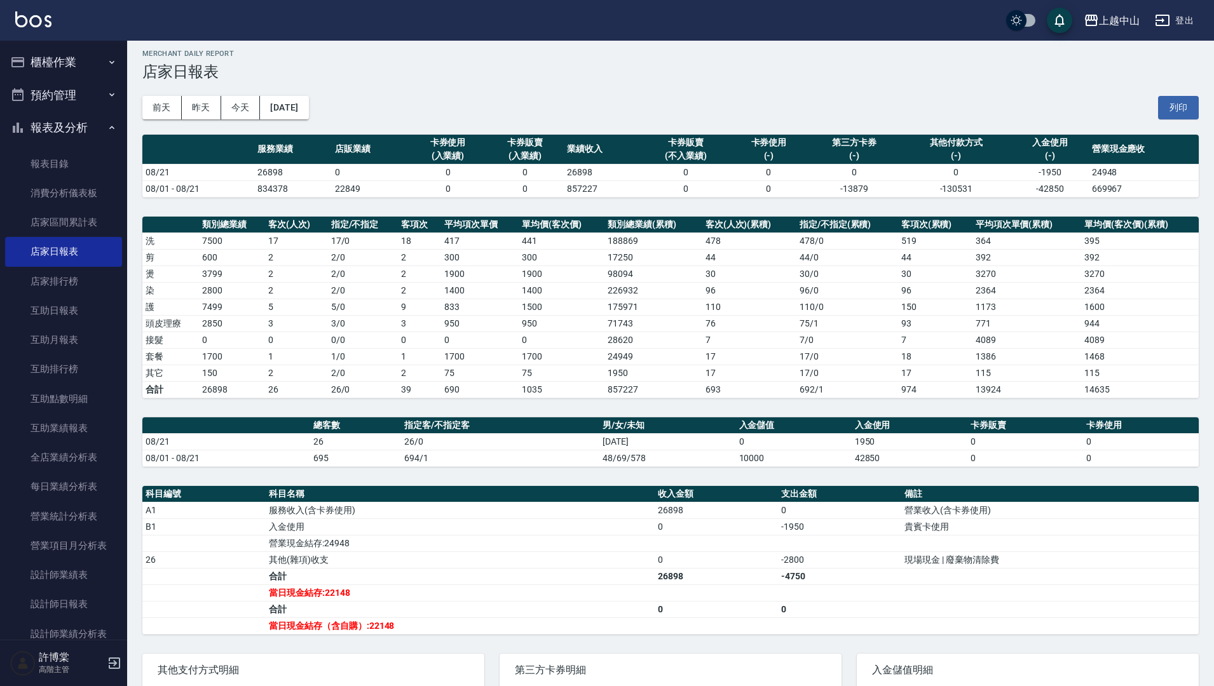
scroll to position [5, 0]
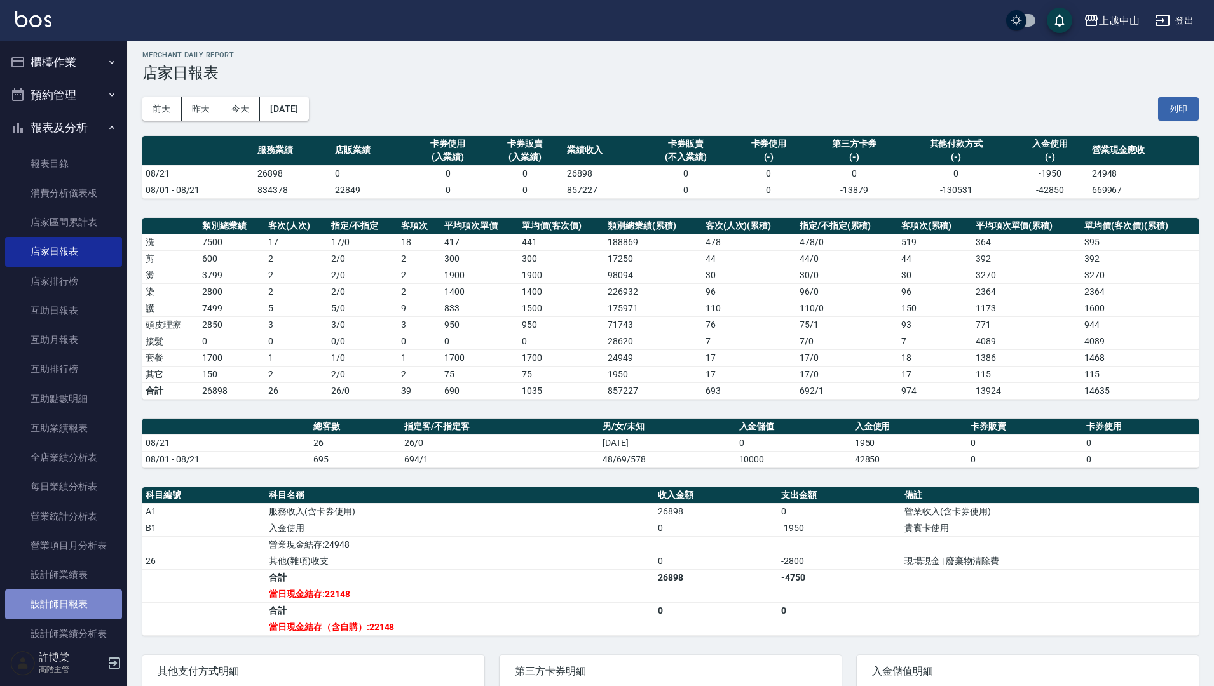
click at [100, 597] on link "設計師日報表" at bounding box center [63, 604] width 117 height 29
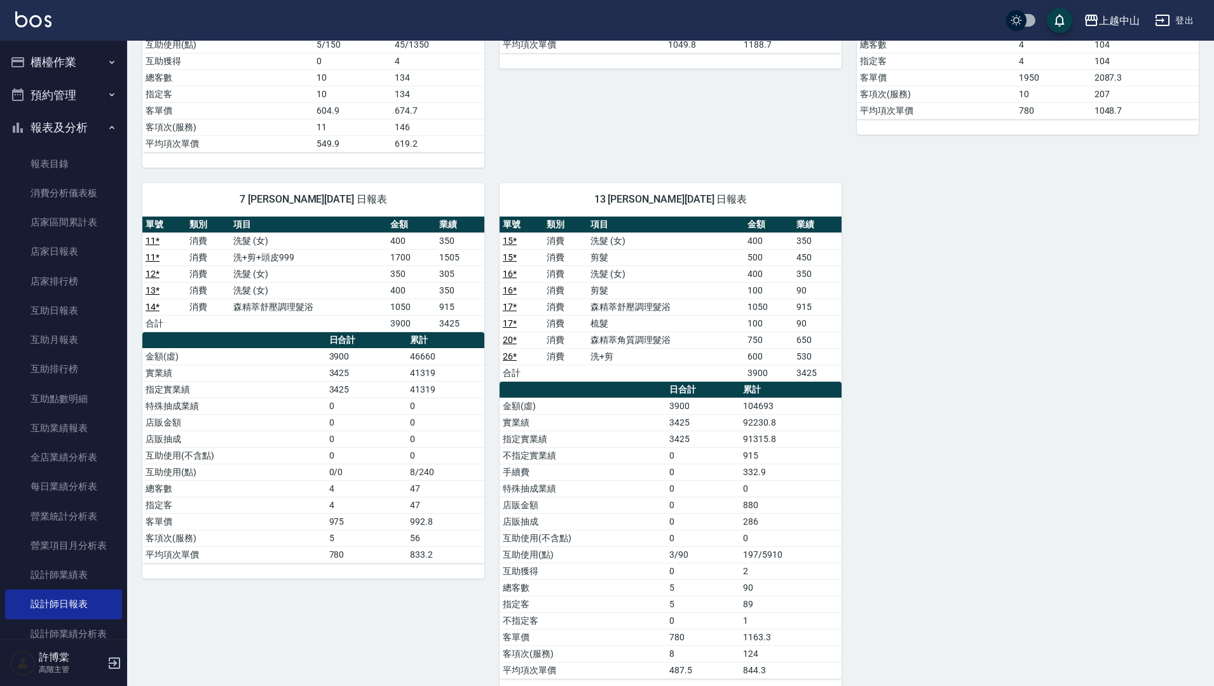
scroll to position [525, 0]
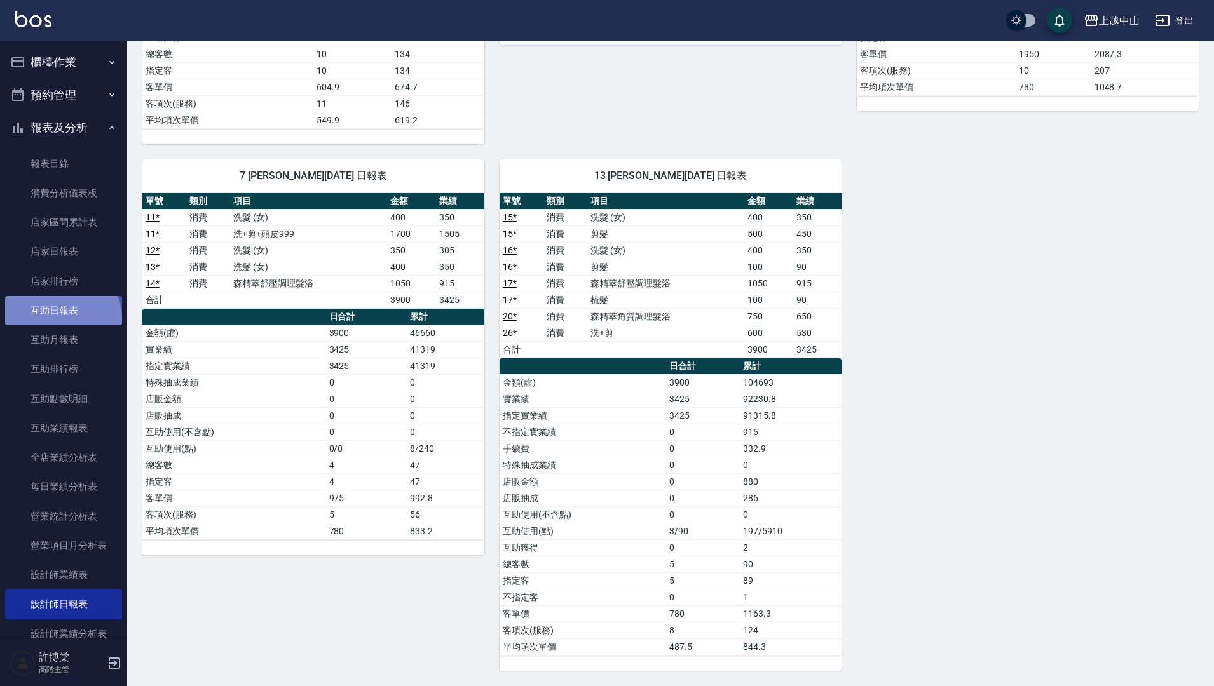
click at [61, 318] on link "互助日報表" at bounding box center [63, 310] width 117 height 29
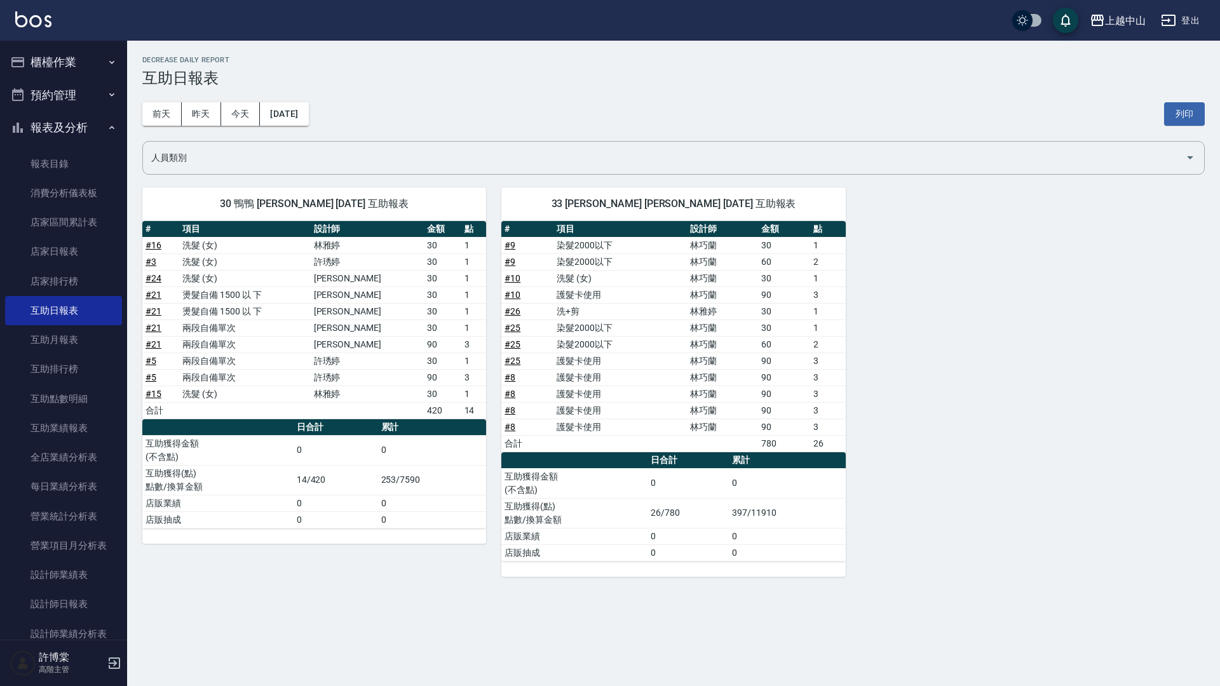
drag, startPoint x: 1220, startPoint y: 345, endPoint x: 1220, endPoint y: 413, distance: 67.4
click at [1213, 413] on div "上越中山 [DATE] 互助日報表 列印時間： [DATE][PHONE_NUMBER]:16 Decrease Daily Report 互助日報表 [DA…" at bounding box center [673, 317] width 1093 height 552
click at [304, 123] on button "[DATE]" at bounding box center [284, 114] width 48 height 24
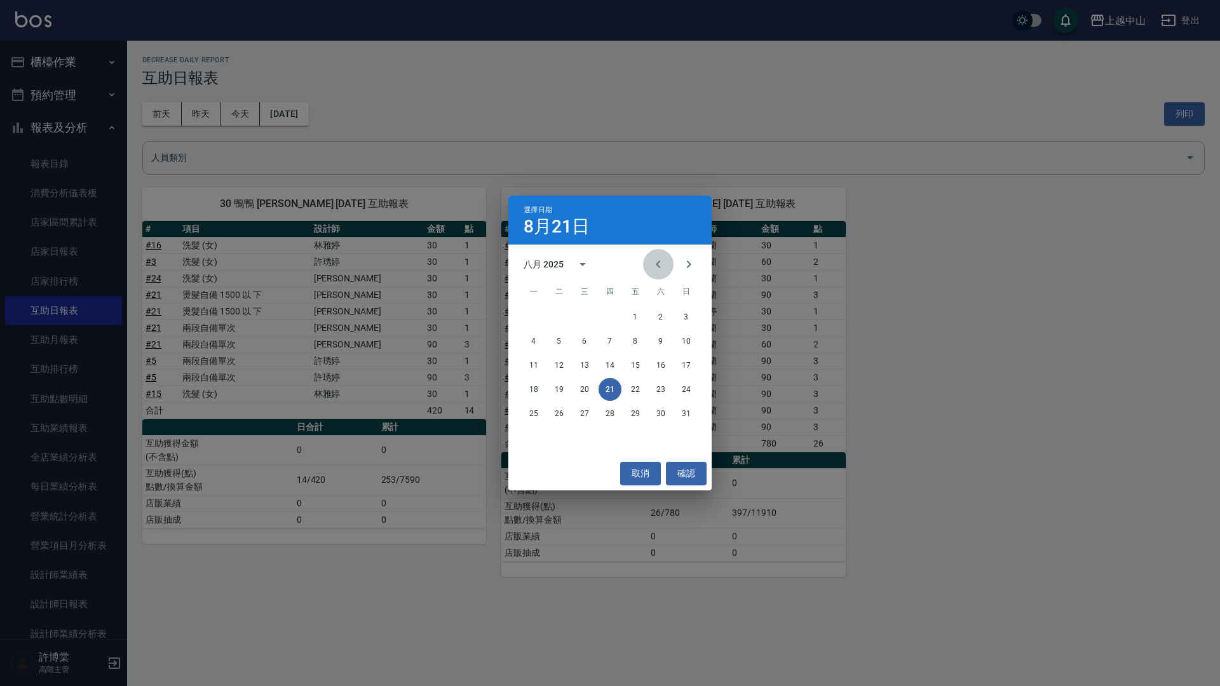
click at [660, 265] on icon "Previous month" at bounding box center [658, 264] width 15 height 15
click at [528, 391] on button "21" at bounding box center [533, 389] width 23 height 23
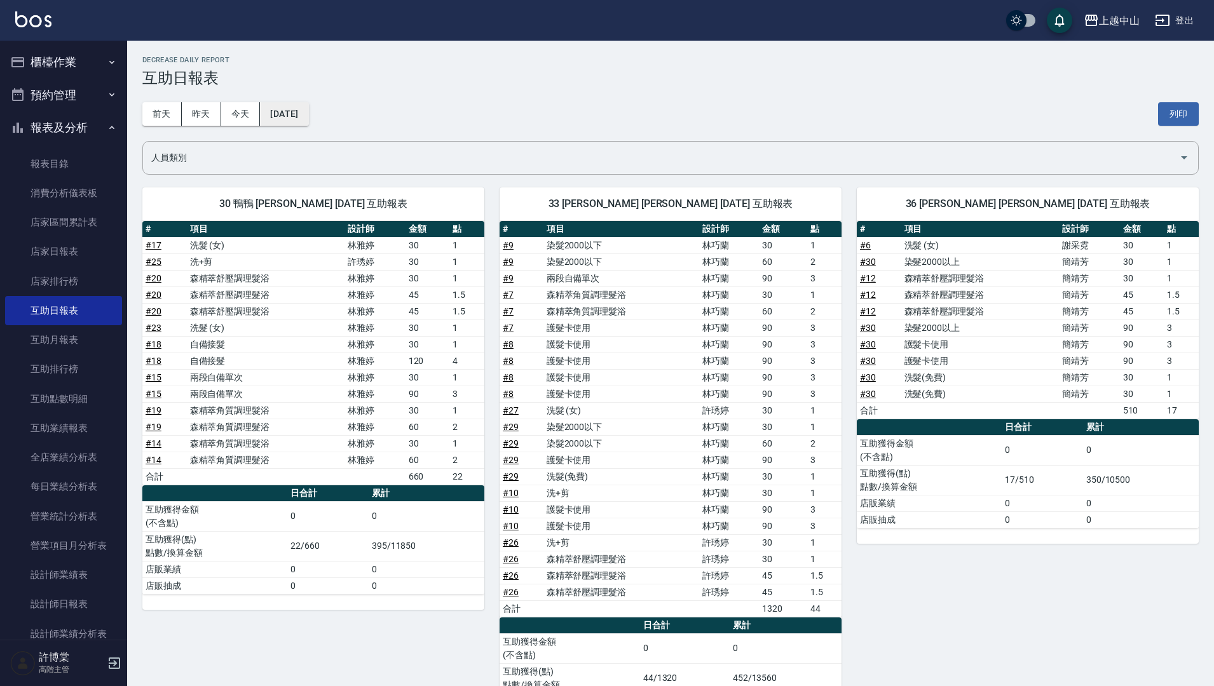
click at [299, 109] on button "[DATE]" at bounding box center [284, 114] width 48 height 24
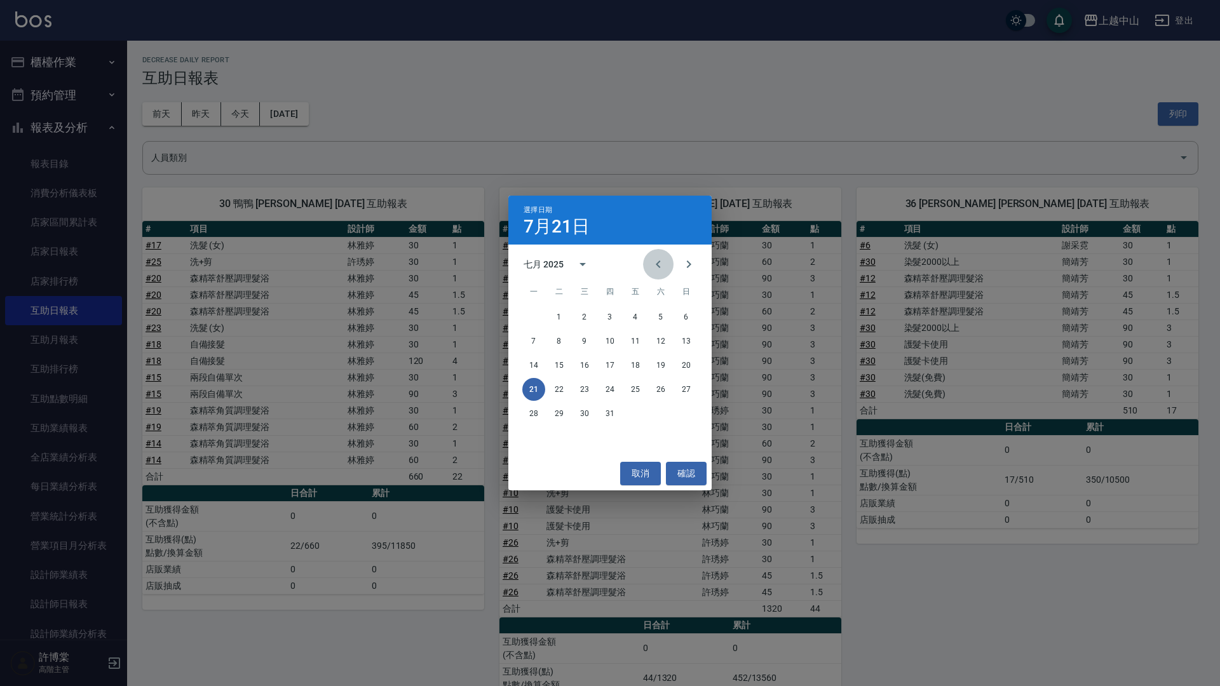
click at [657, 266] on icon "Previous month" at bounding box center [658, 265] width 4 height 8
click at [660, 390] on button "21" at bounding box center [661, 389] width 23 height 23
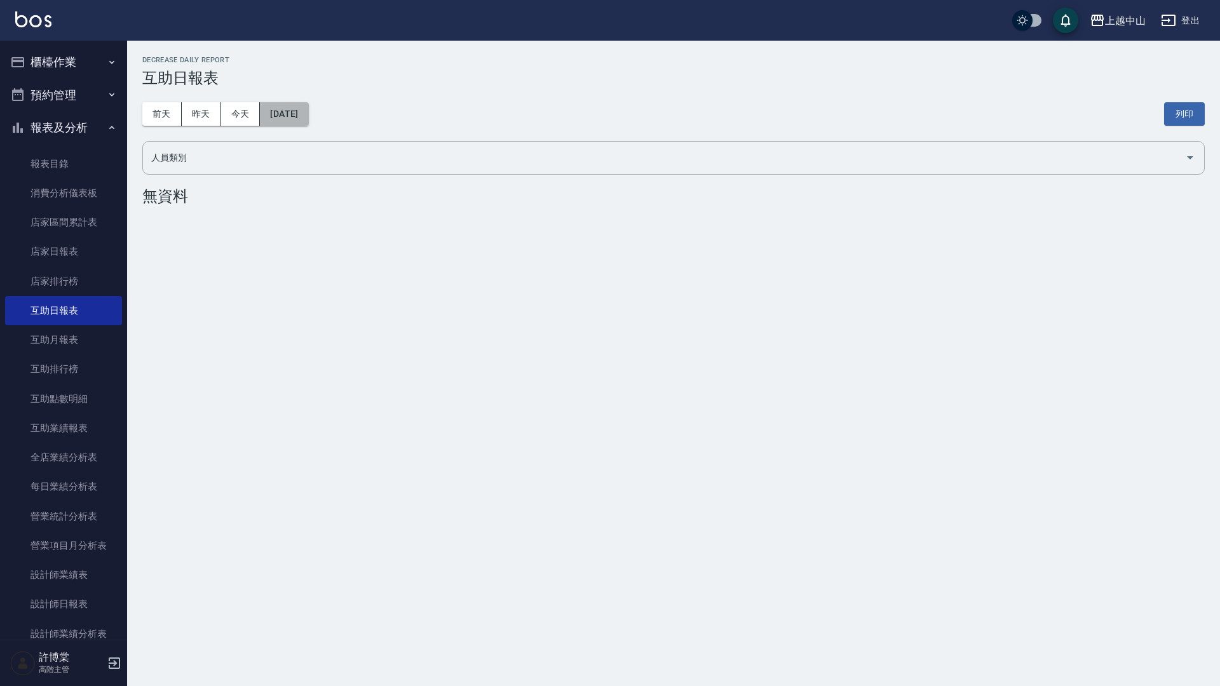
click at [308, 109] on button "[DATE]" at bounding box center [284, 114] width 48 height 24
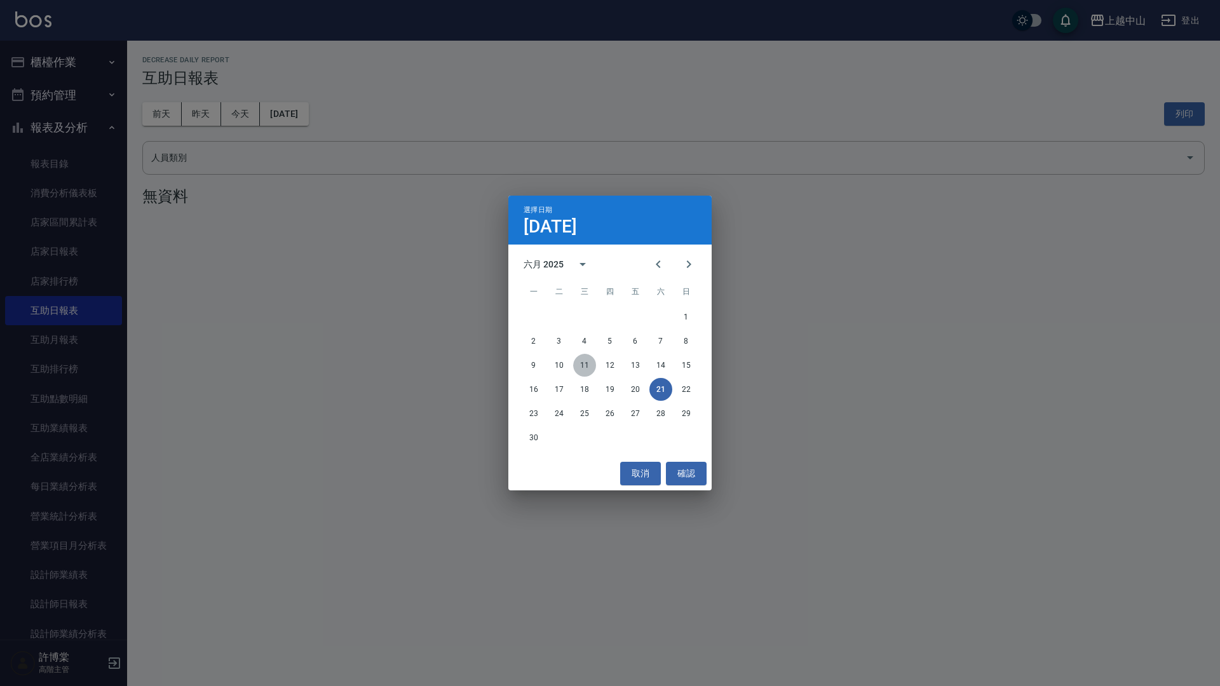
click at [587, 362] on button "11" at bounding box center [584, 365] width 23 height 23
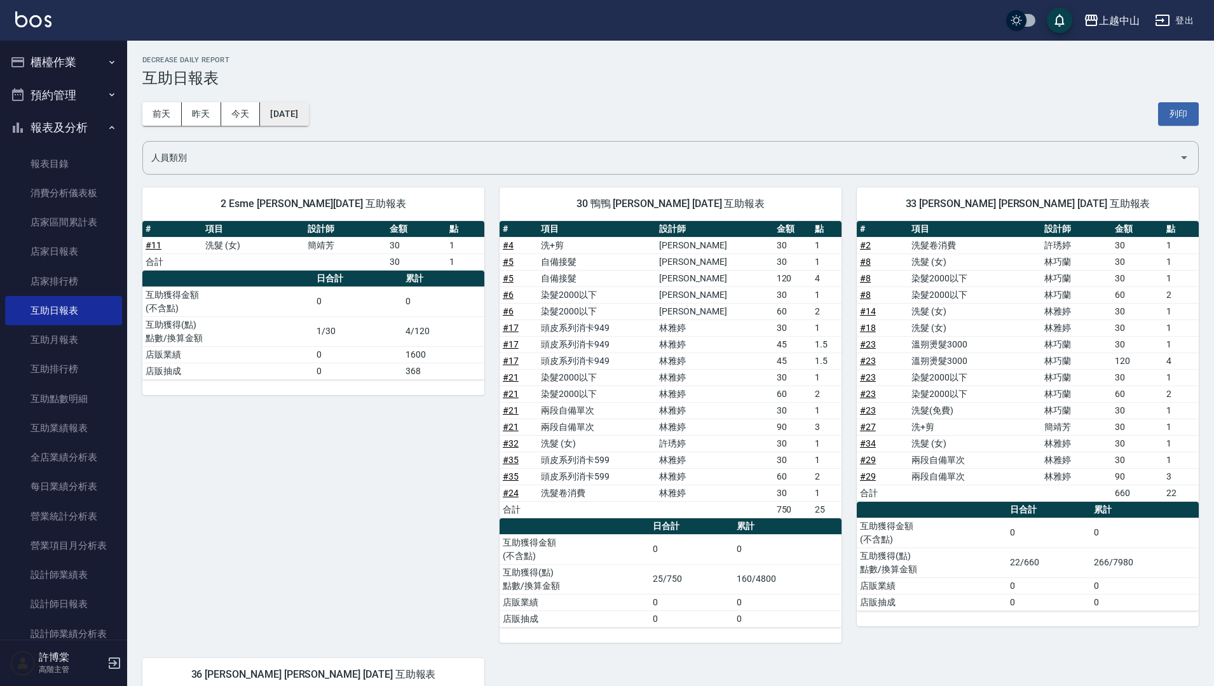
click at [308, 111] on button "[DATE]" at bounding box center [284, 114] width 48 height 24
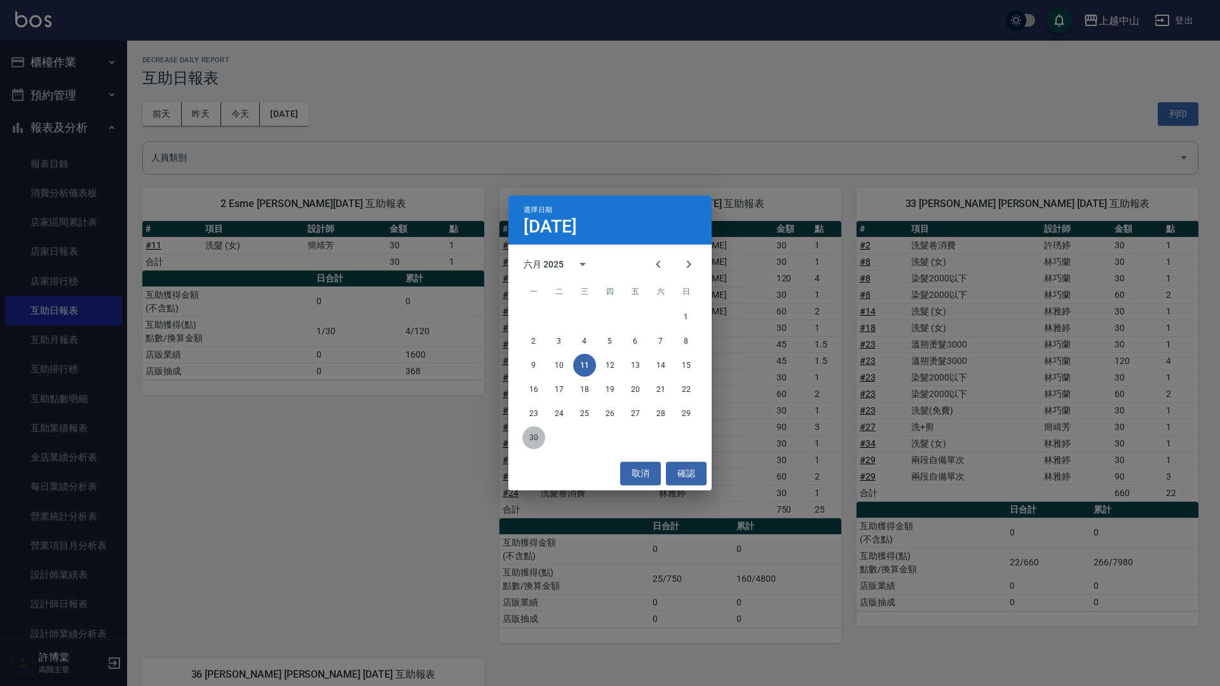
click at [540, 435] on button "30" at bounding box center [533, 437] width 23 height 23
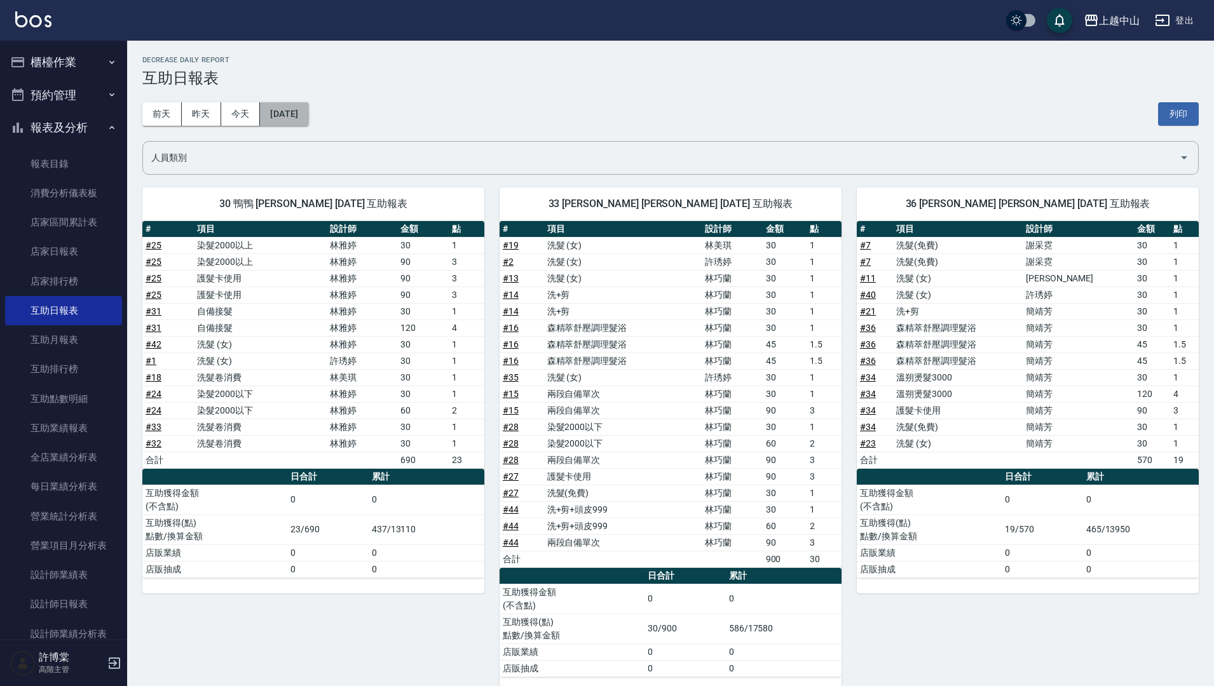
click at [308, 114] on button "[DATE]" at bounding box center [284, 114] width 48 height 24
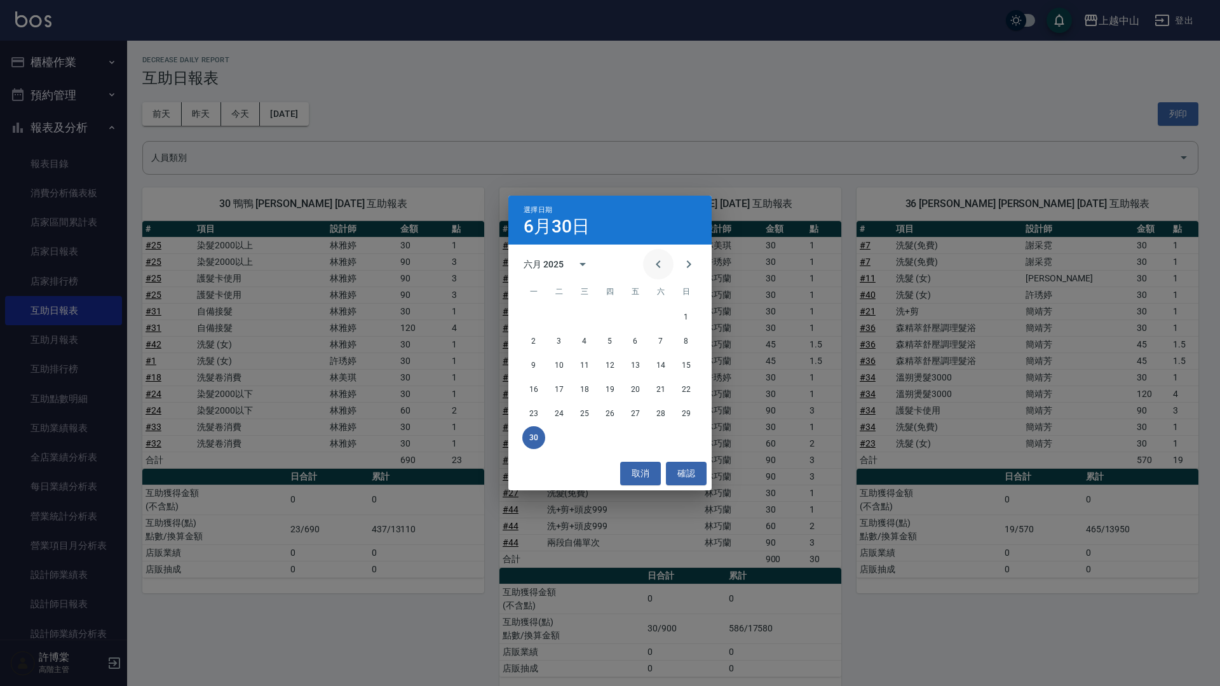
click at [660, 266] on icon "Previous month" at bounding box center [658, 264] width 15 height 15
click at [651, 411] on button "31" at bounding box center [661, 413] width 23 height 23
